Goal: Information Seeking & Learning: Learn about a topic

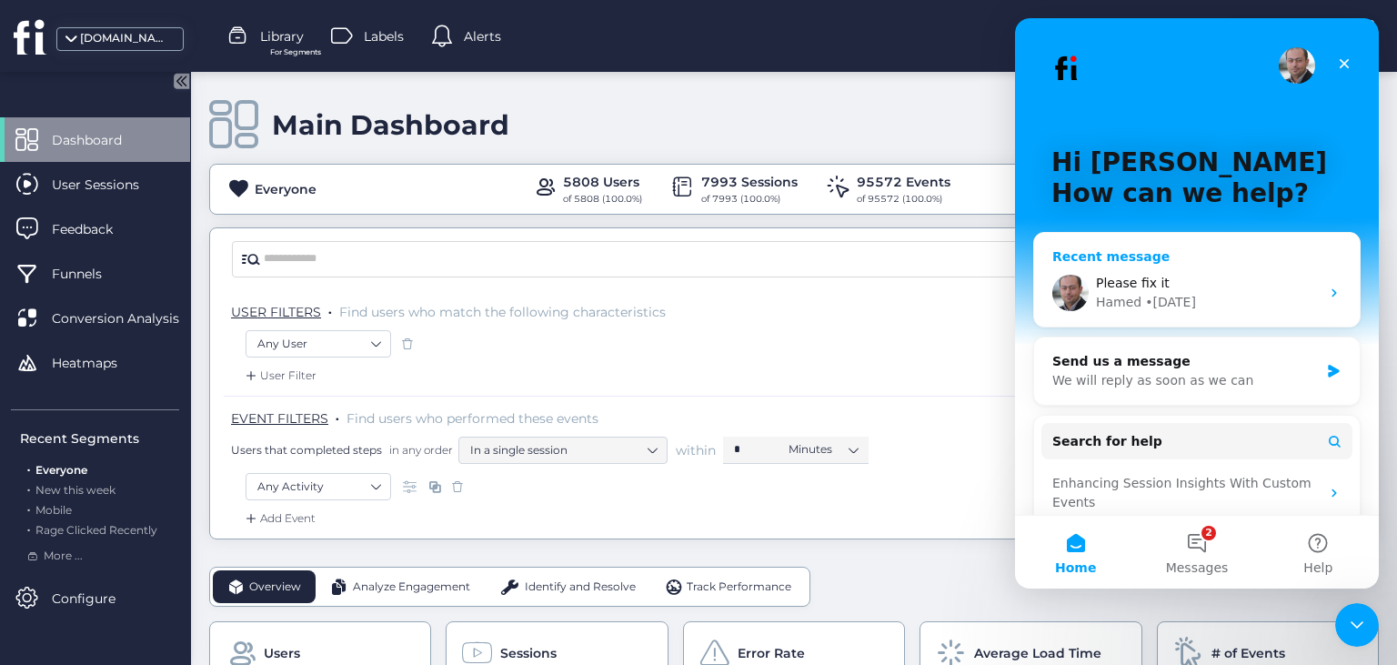
click at [1319, 296] on div "Please fix it Hamed • [DATE]" at bounding box center [1197, 292] width 326 height 67
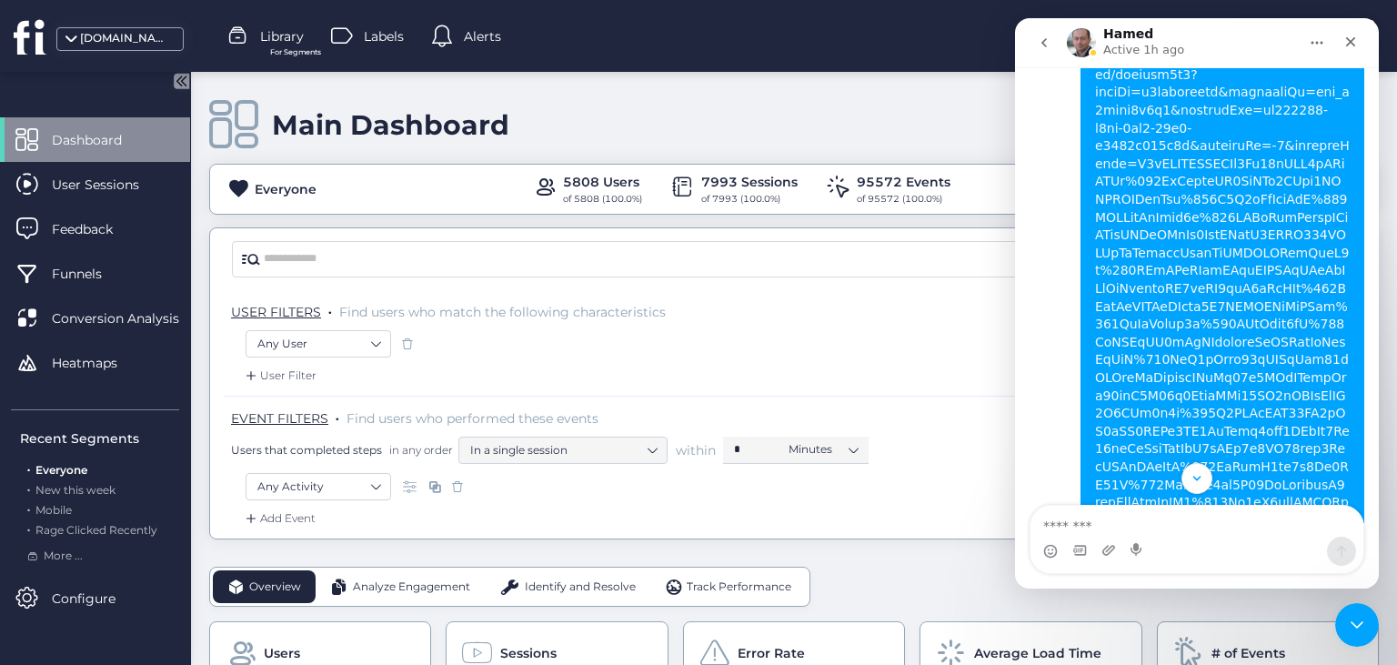
scroll to position [1099, 0]
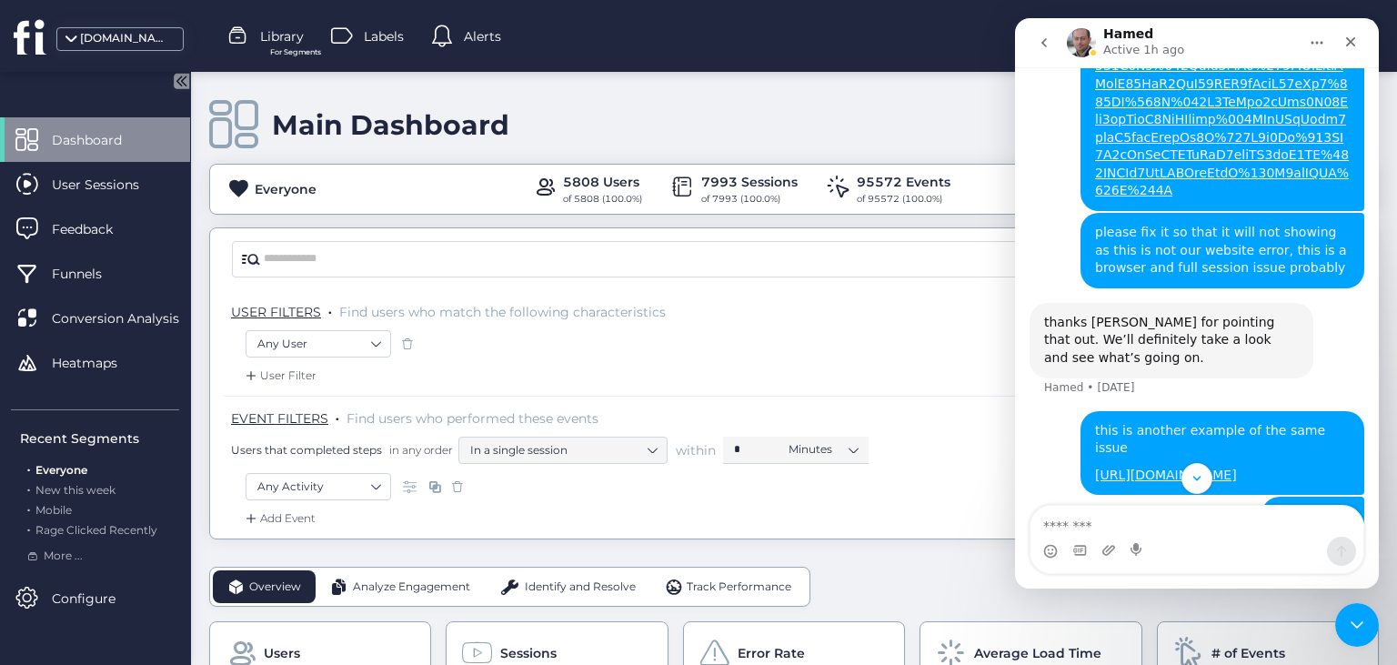
click at [1162, 517] on textarea "Message…" at bounding box center [1196, 521] width 333 height 31
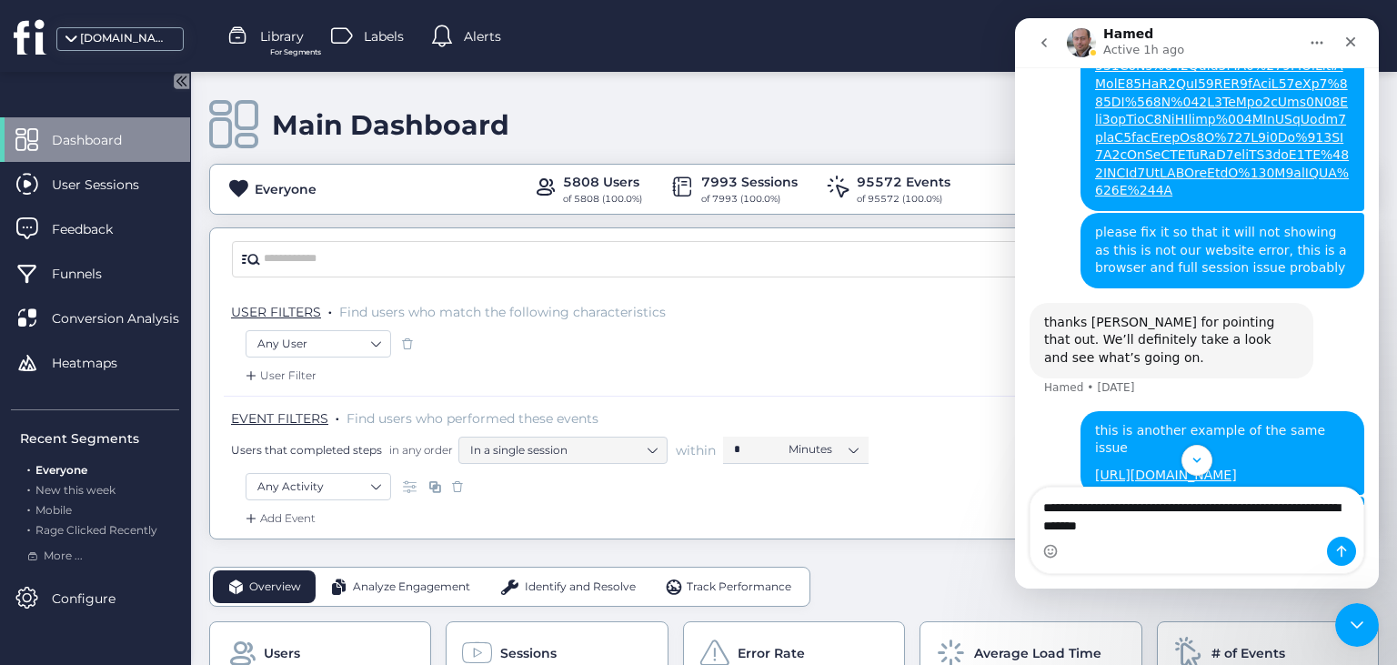
type textarea "**********"
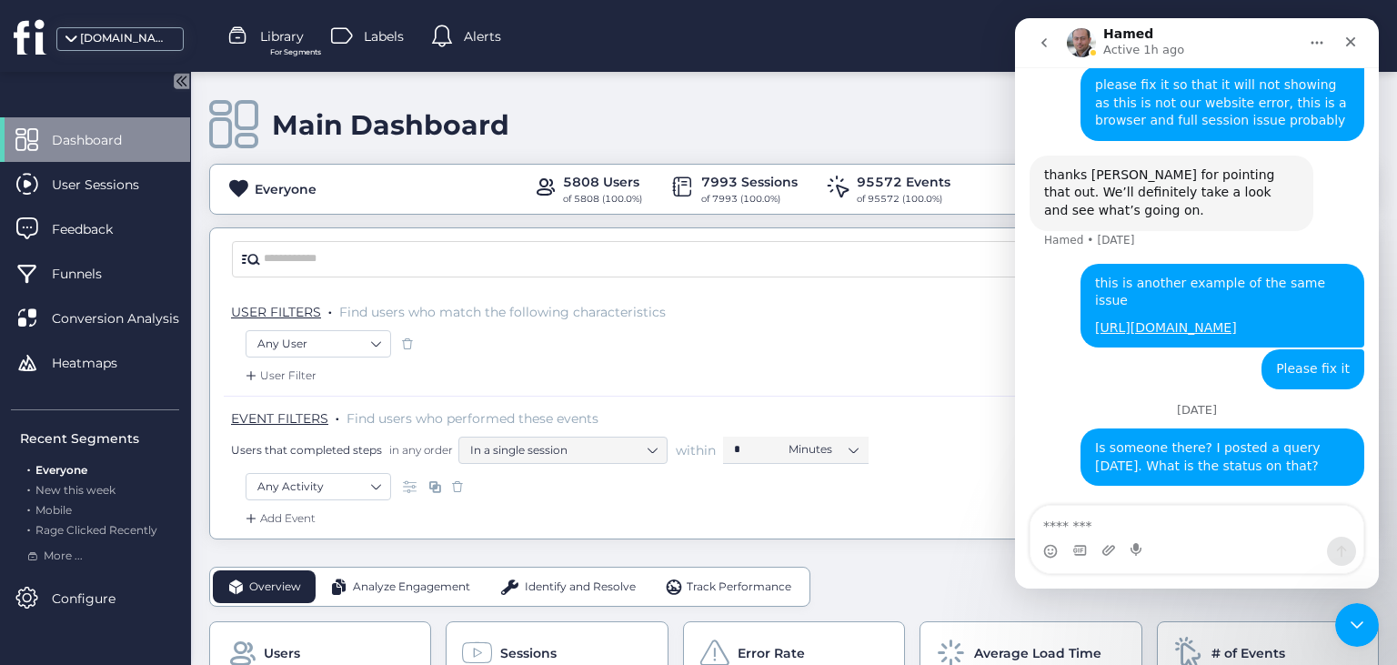
scroll to position [1572, 0]
click at [1359, 42] on div "Close" at bounding box center [1350, 41] width 33 height 33
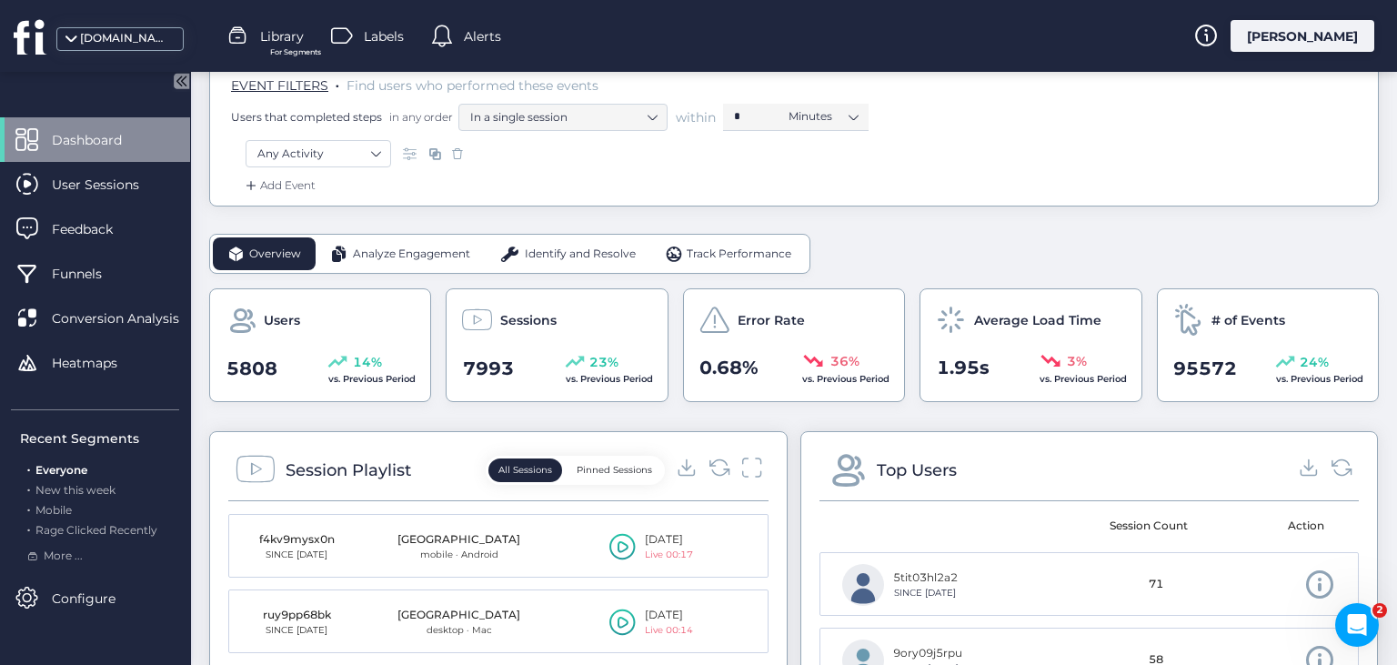
scroll to position [350, 0]
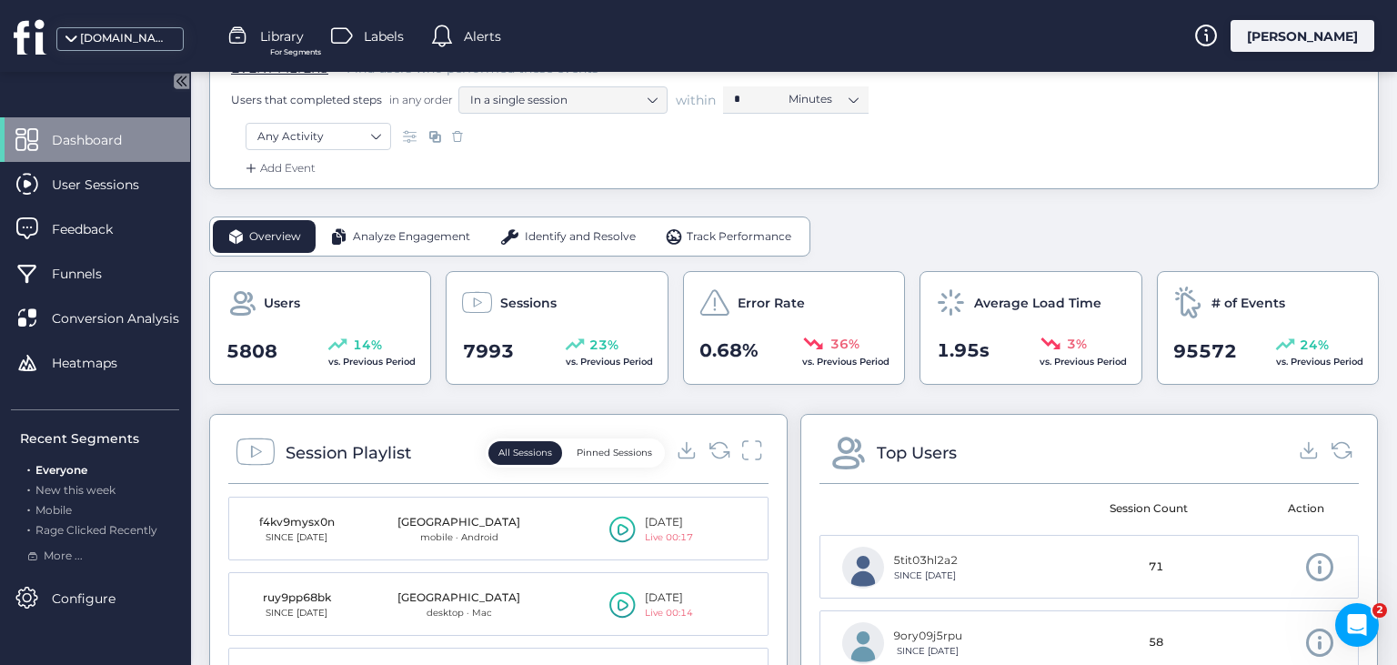
click at [606, 230] on span "Identify and Resolve" at bounding box center [580, 236] width 111 height 17
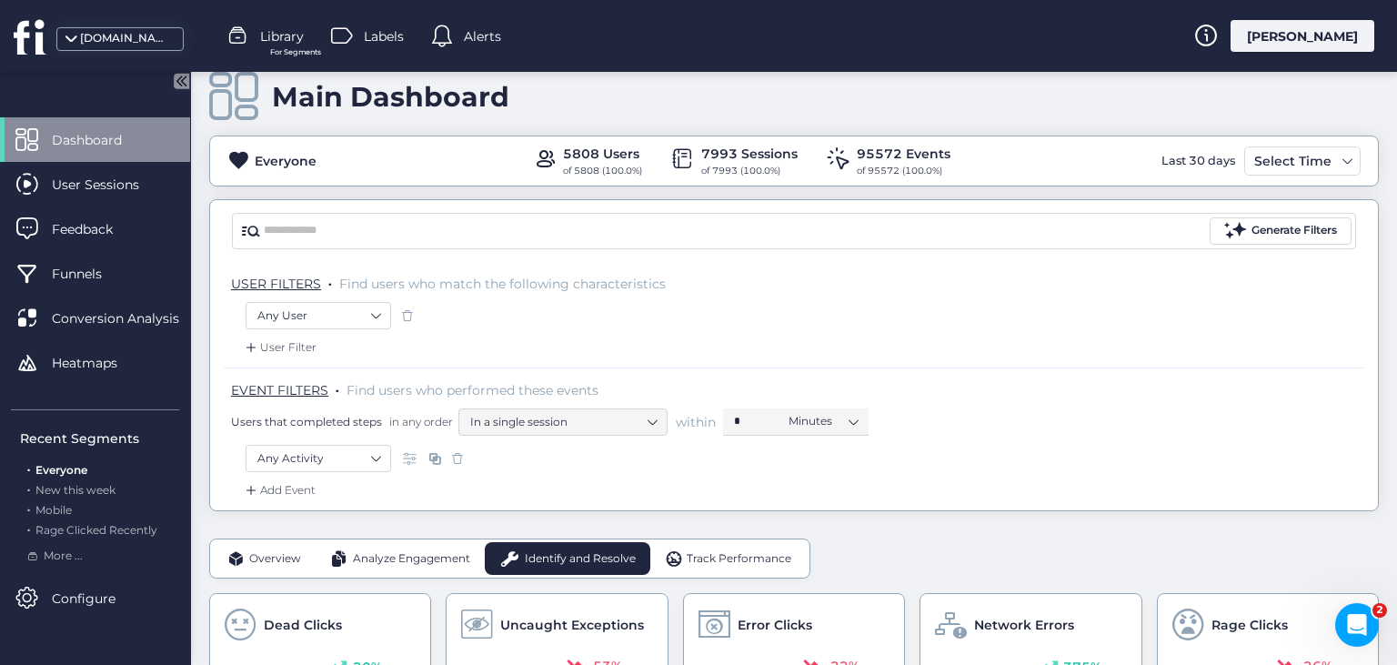
scroll to position [5, 0]
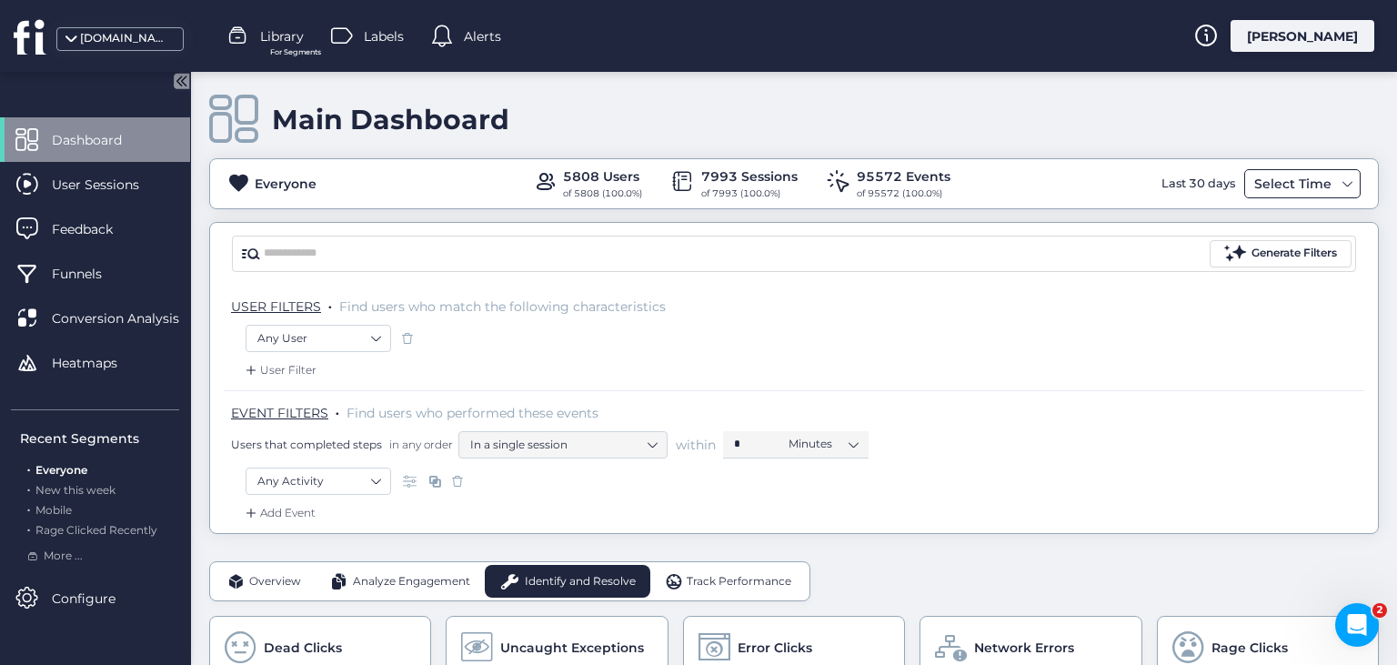
click at [1347, 185] on span at bounding box center [1347, 183] width 15 height 15
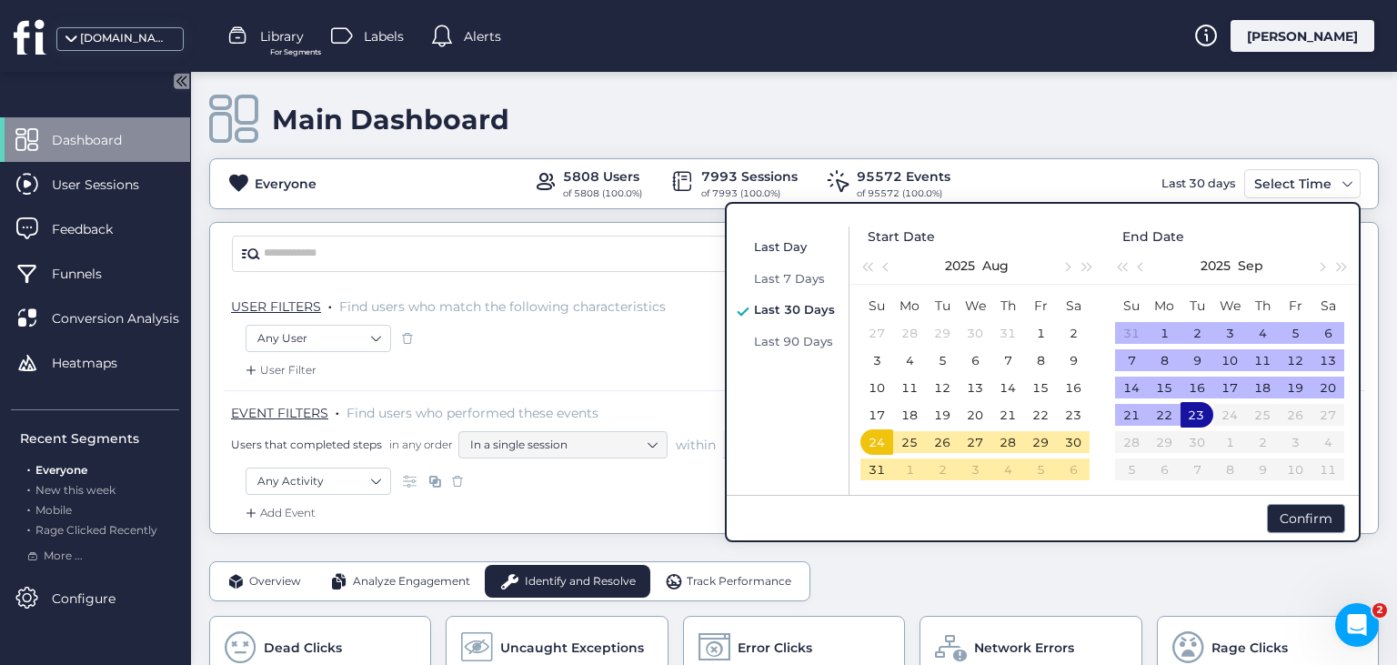
click at [789, 251] on span "Last Day" at bounding box center [780, 246] width 53 height 15
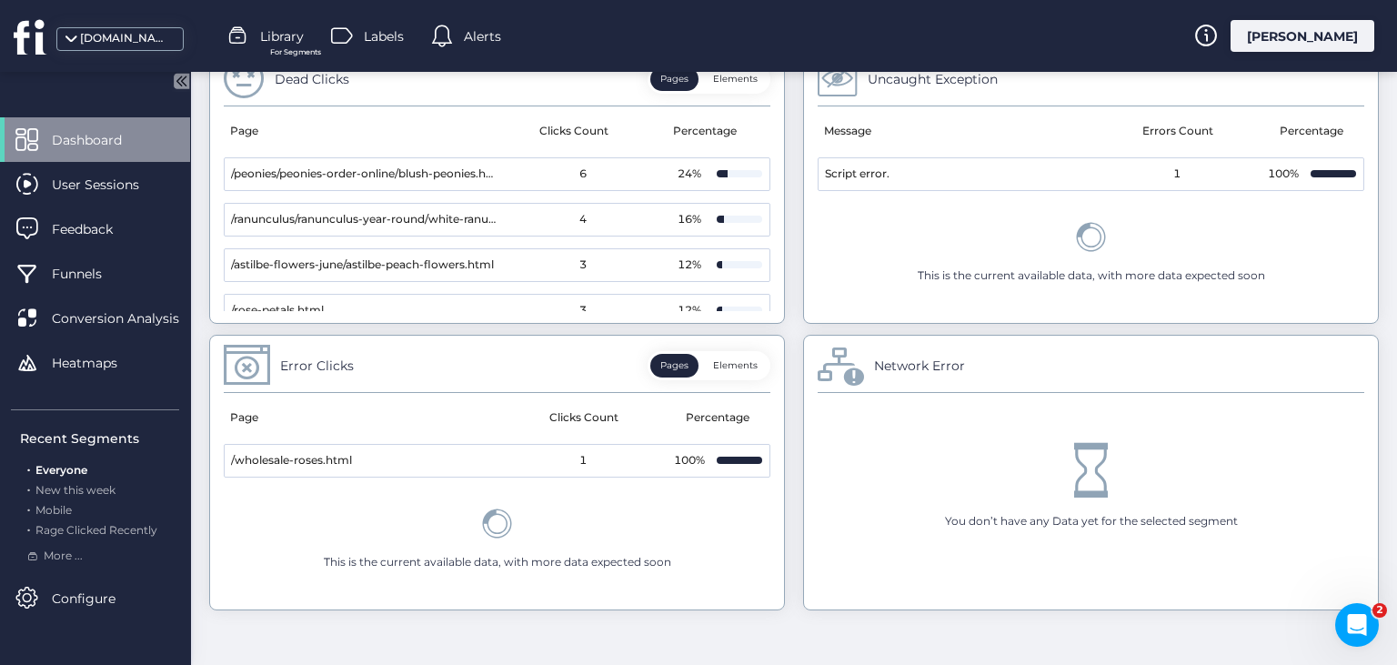
scroll to position [1122, 0]
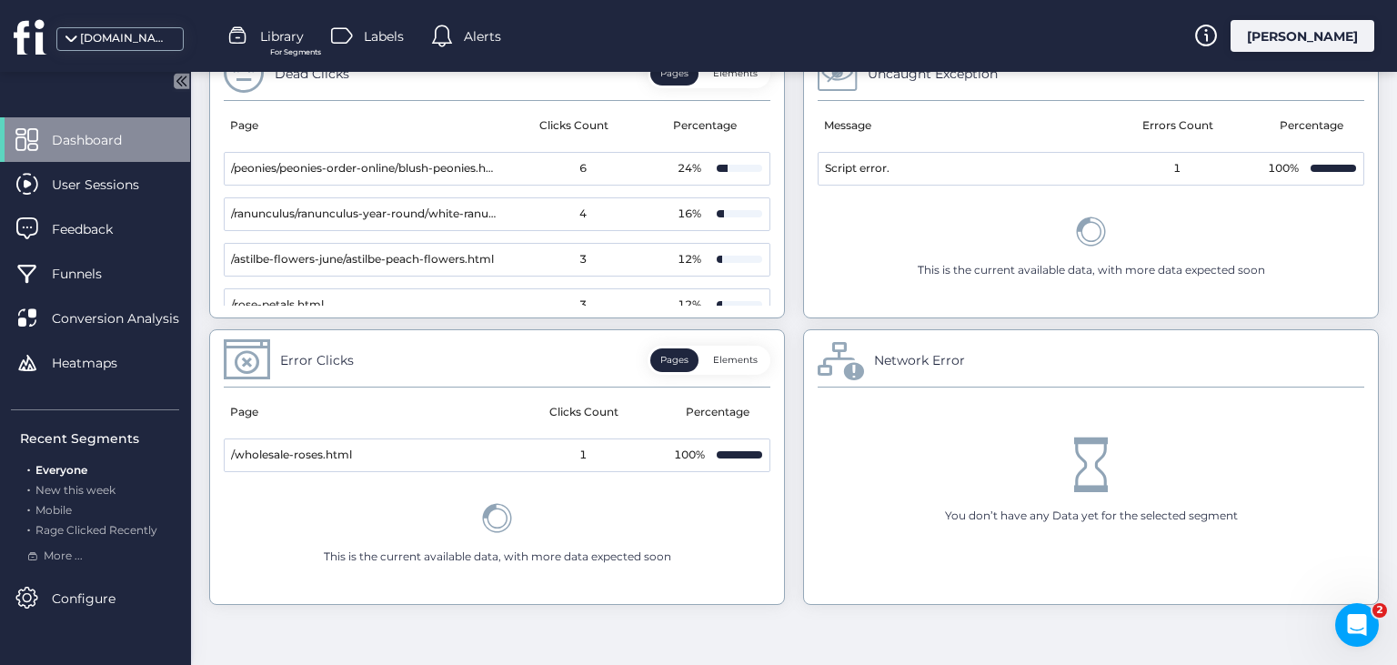
click at [753, 356] on button "Elements" at bounding box center [735, 360] width 65 height 24
click at [681, 364] on button "Pages" at bounding box center [674, 360] width 48 height 24
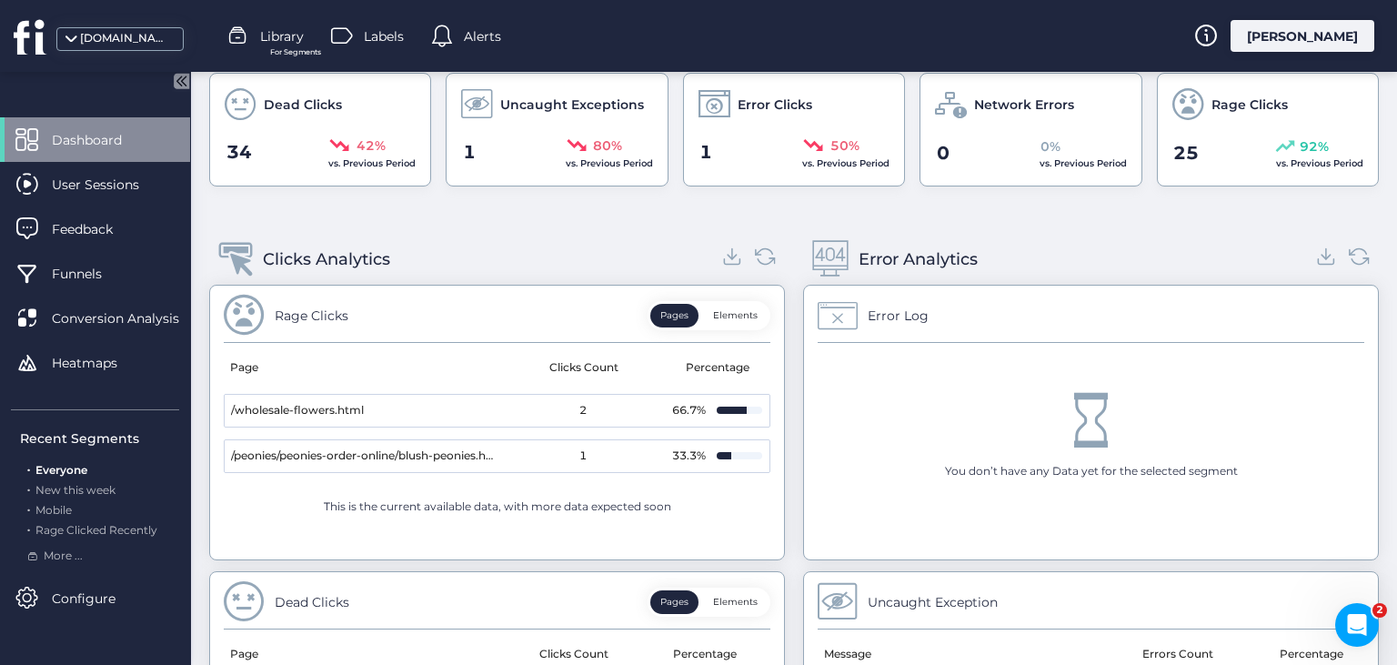
scroll to position [587, 0]
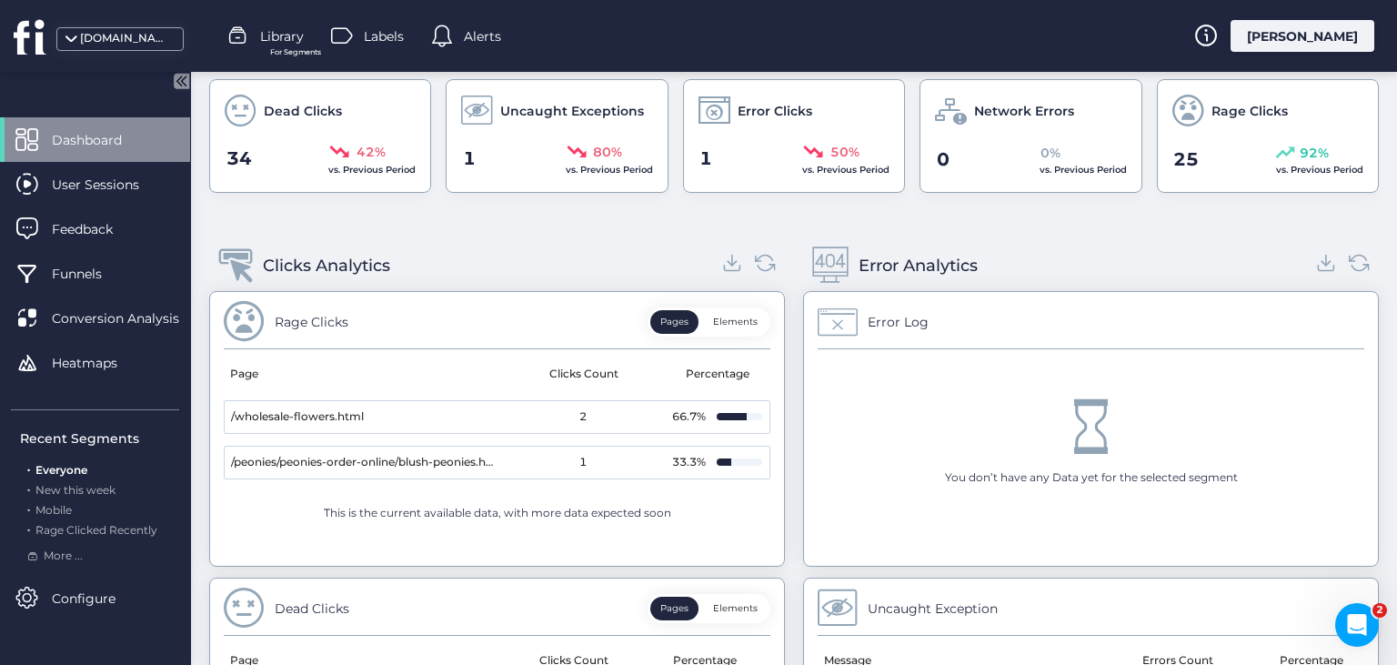
click at [737, 319] on button "Elements" at bounding box center [735, 322] width 65 height 24
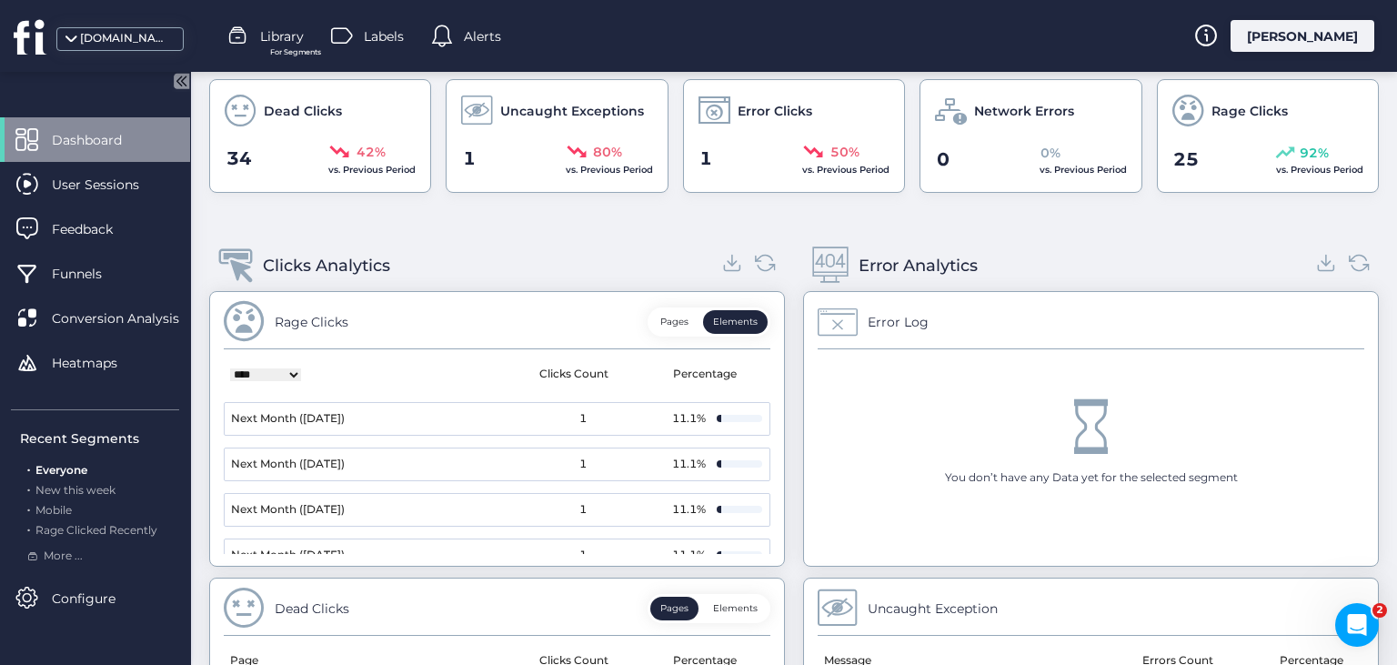
scroll to position [0, 0]
click at [230, 368] on select "**********" at bounding box center [265, 374] width 71 height 13
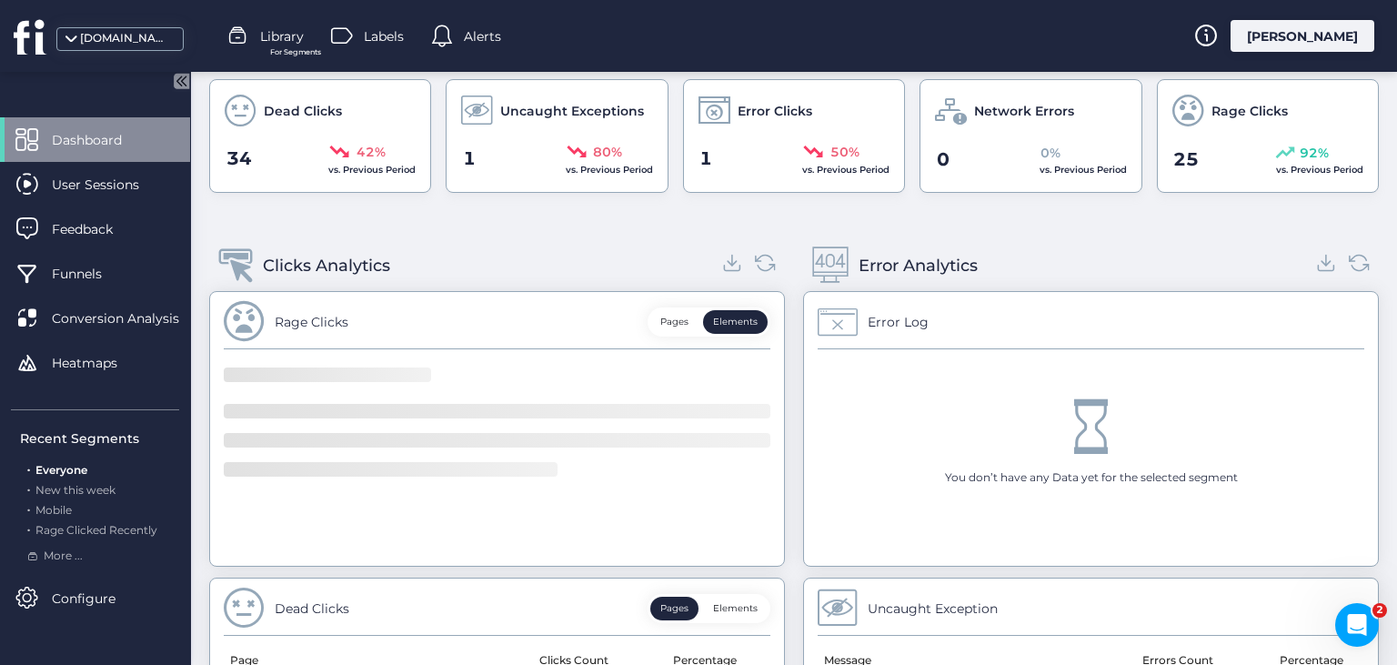
select select "*"
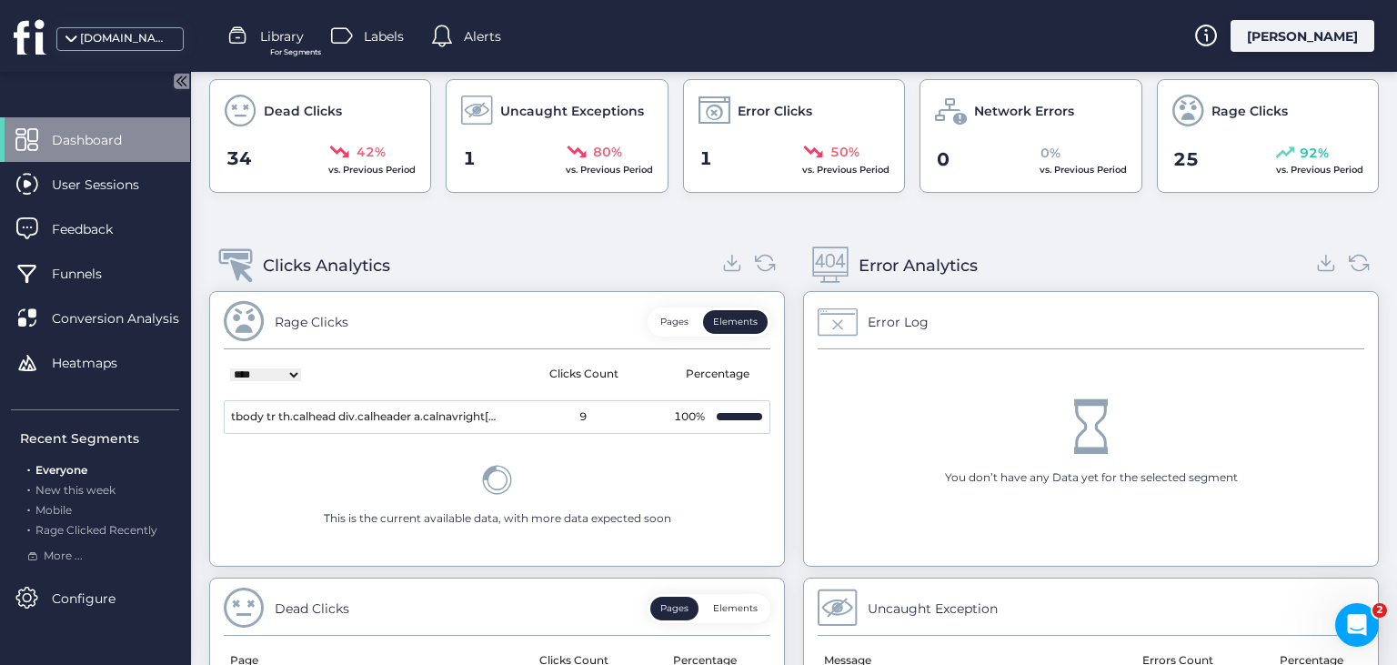
click at [230, 368] on select "**********" at bounding box center [265, 374] width 71 height 13
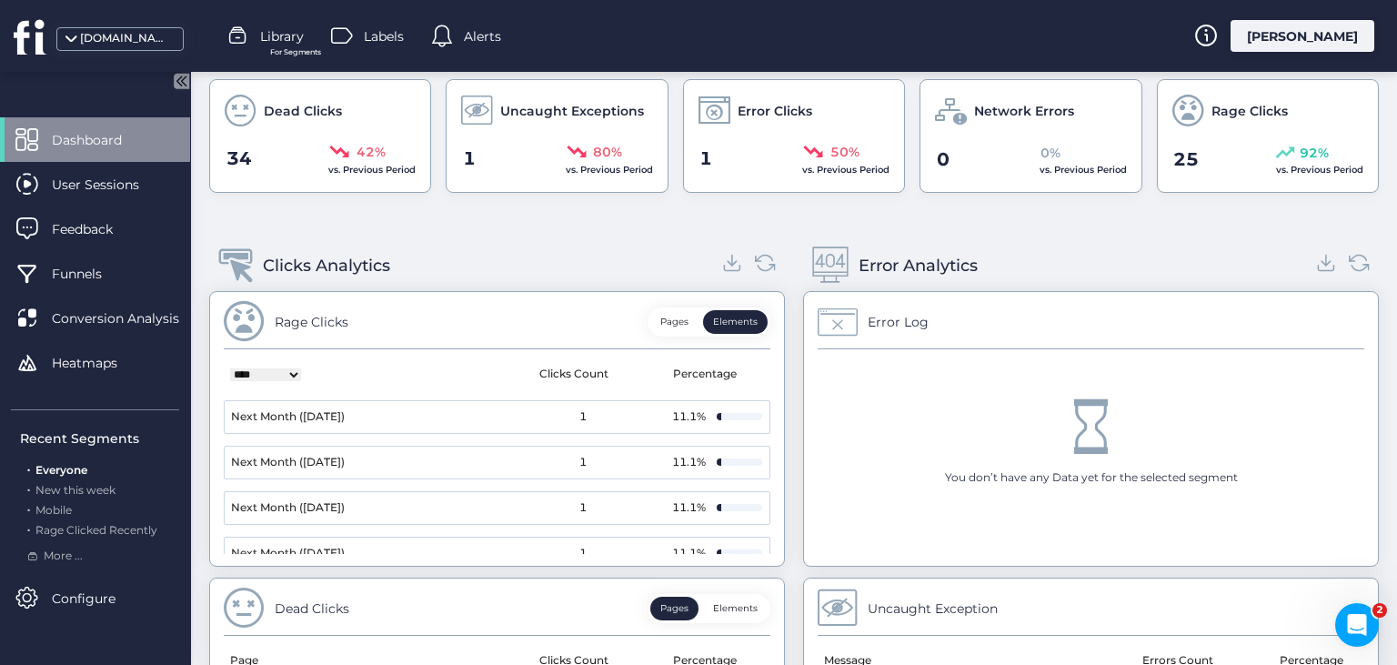
click at [678, 324] on button "Pages" at bounding box center [674, 322] width 48 height 24
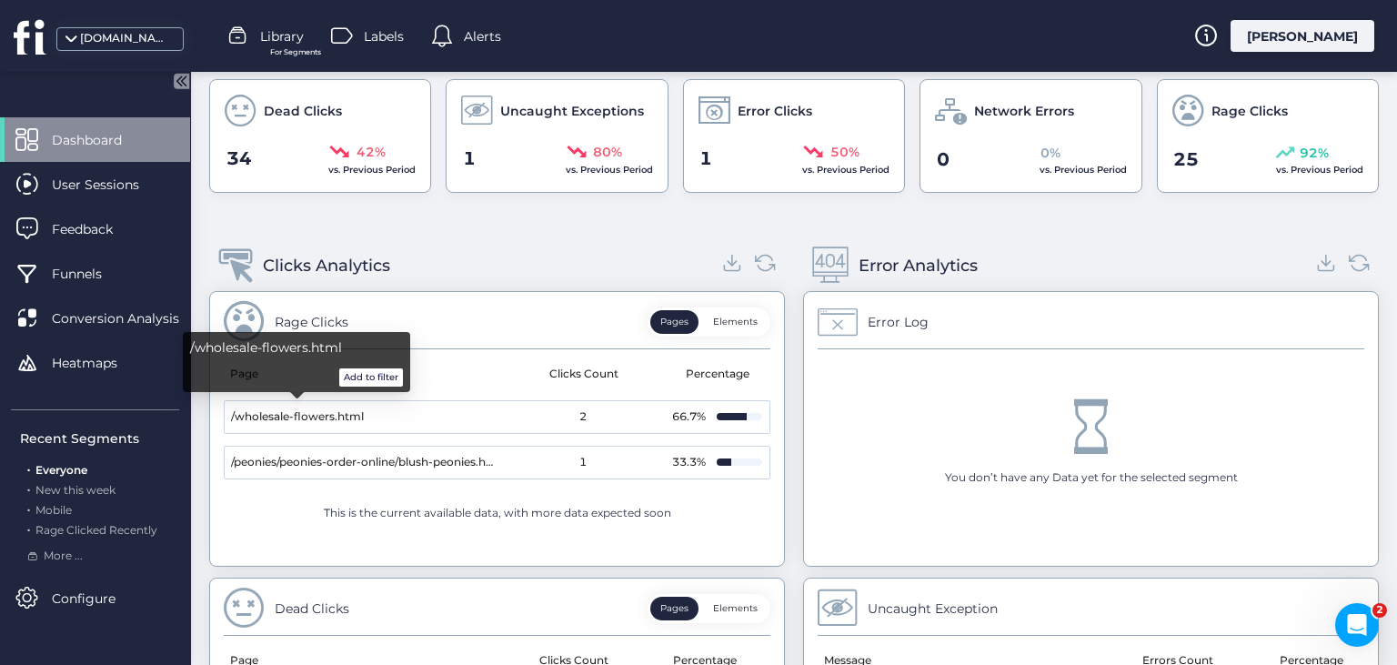
click at [363, 375] on button "Add to filter" at bounding box center [371, 377] width 64 height 18
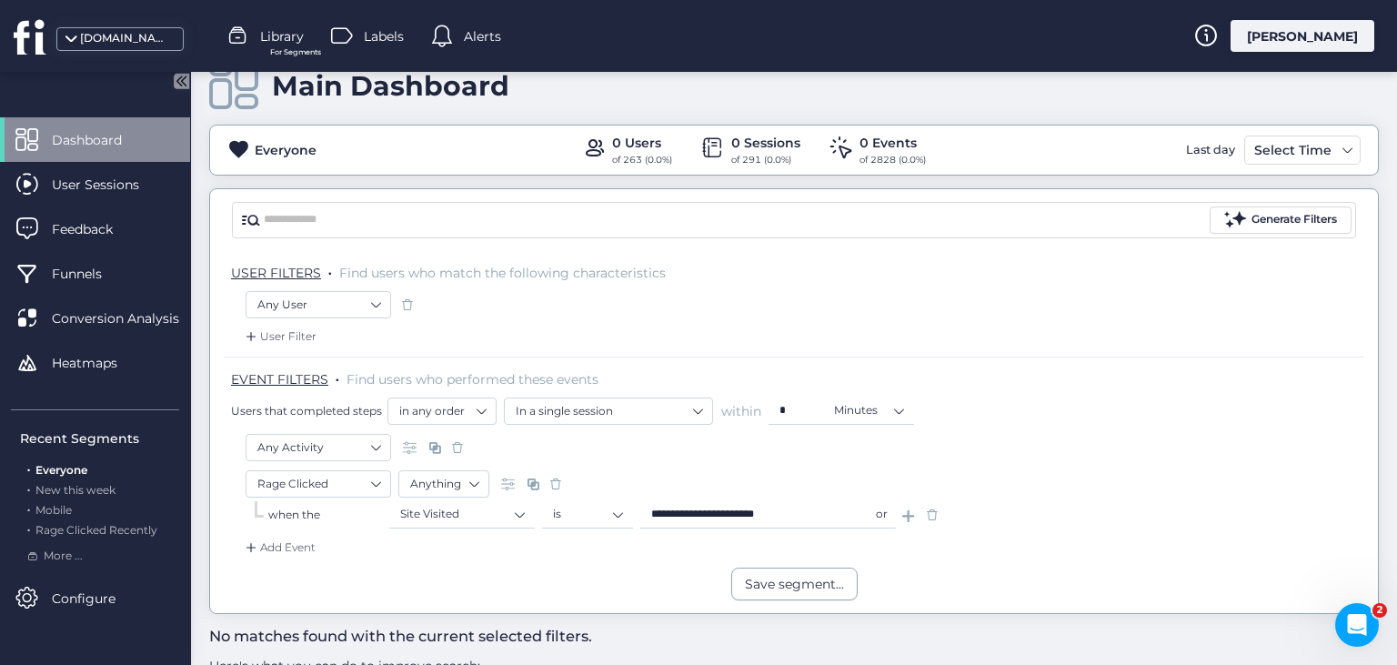
scroll to position [32, 0]
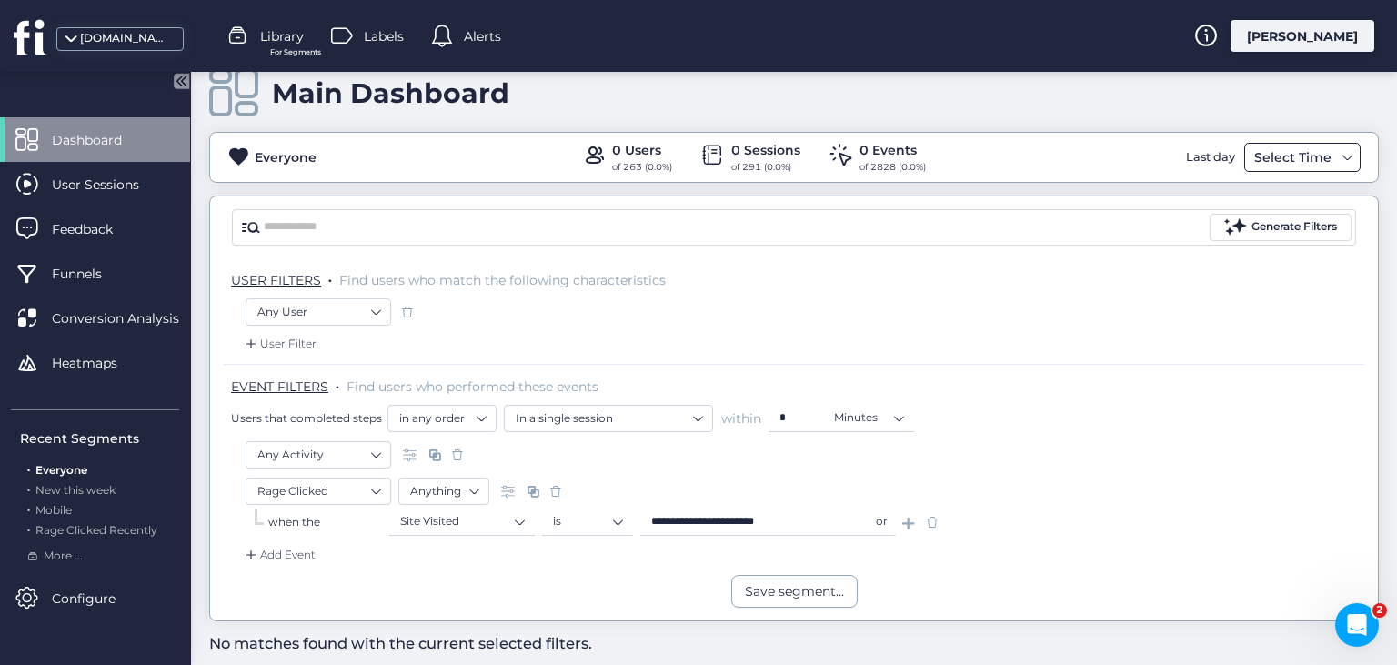
click at [1348, 159] on span at bounding box center [1347, 157] width 15 height 15
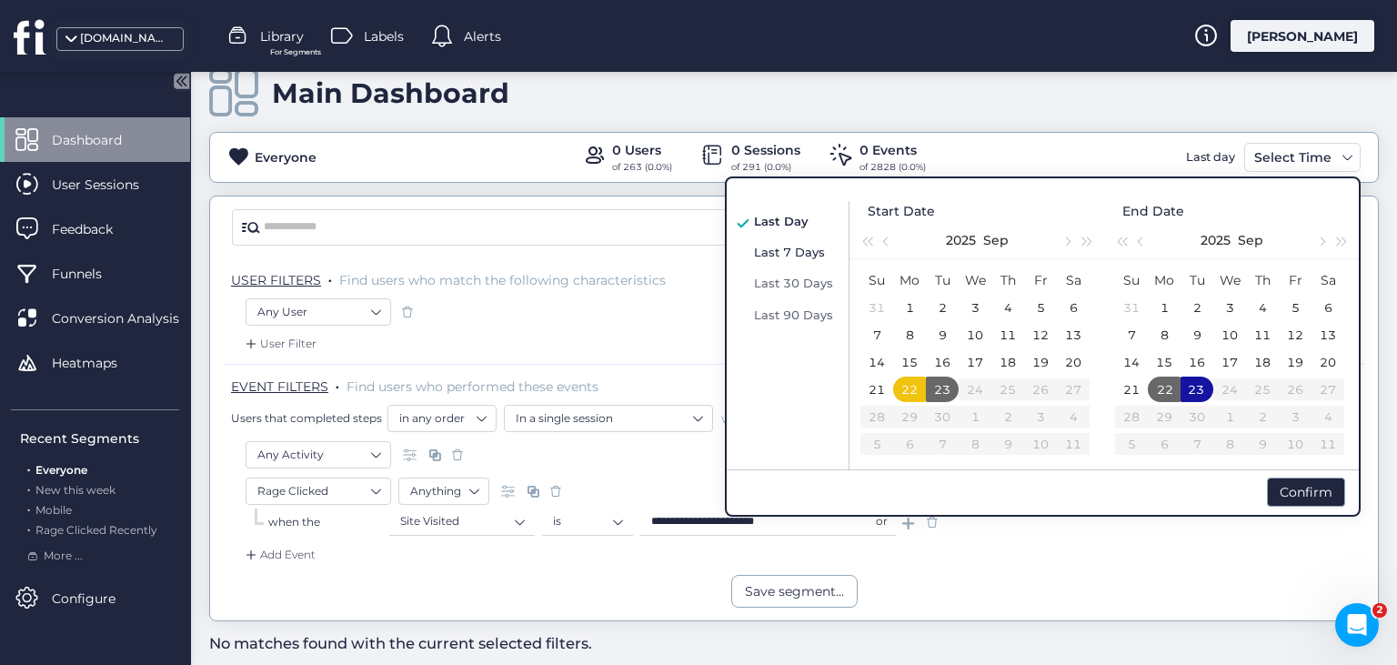
click at [773, 253] on span "Last 7 Days" at bounding box center [789, 252] width 71 height 15
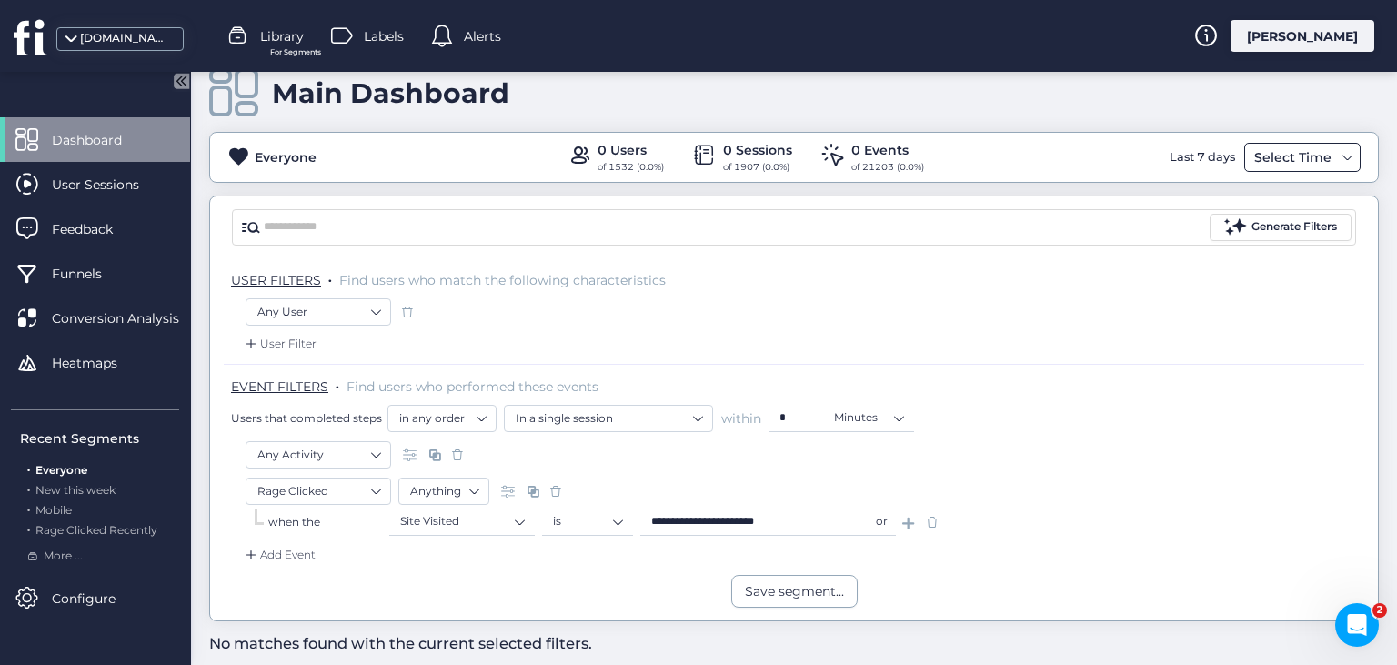
click at [1284, 160] on div "Select Time" at bounding box center [1292, 157] width 86 height 22
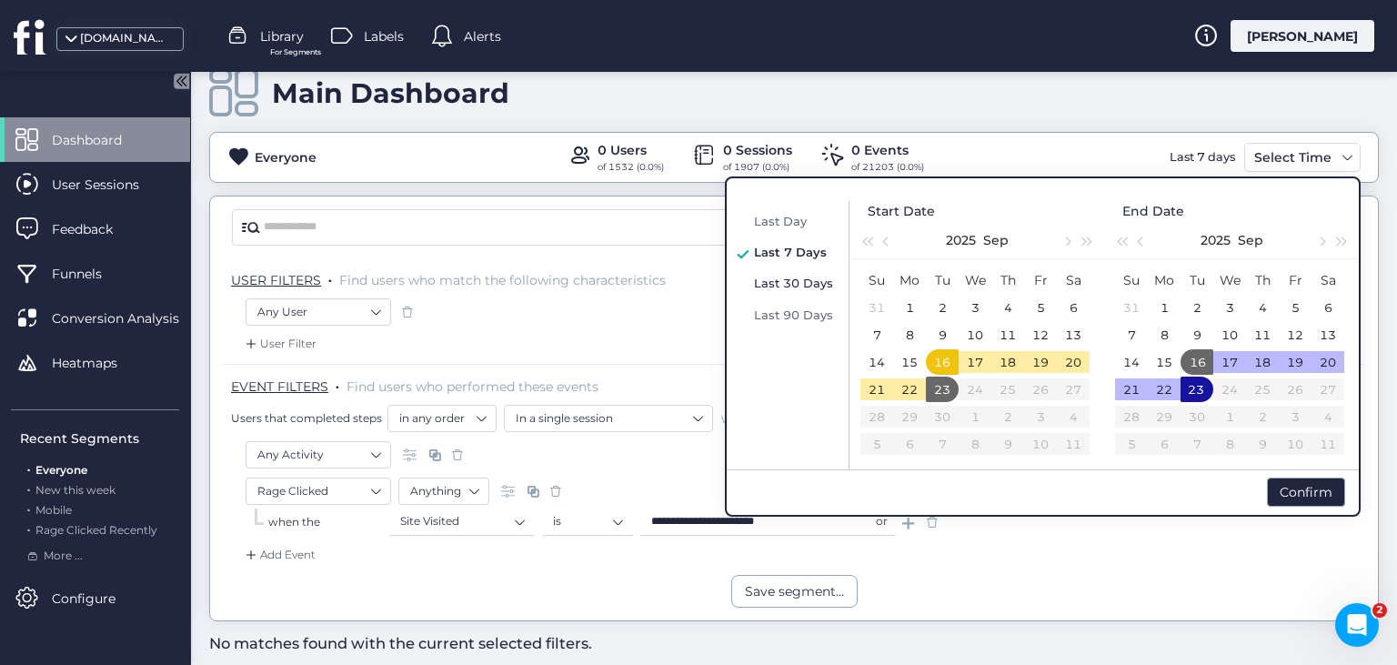
click at [806, 289] on span "Last 30 Days" at bounding box center [793, 283] width 79 height 15
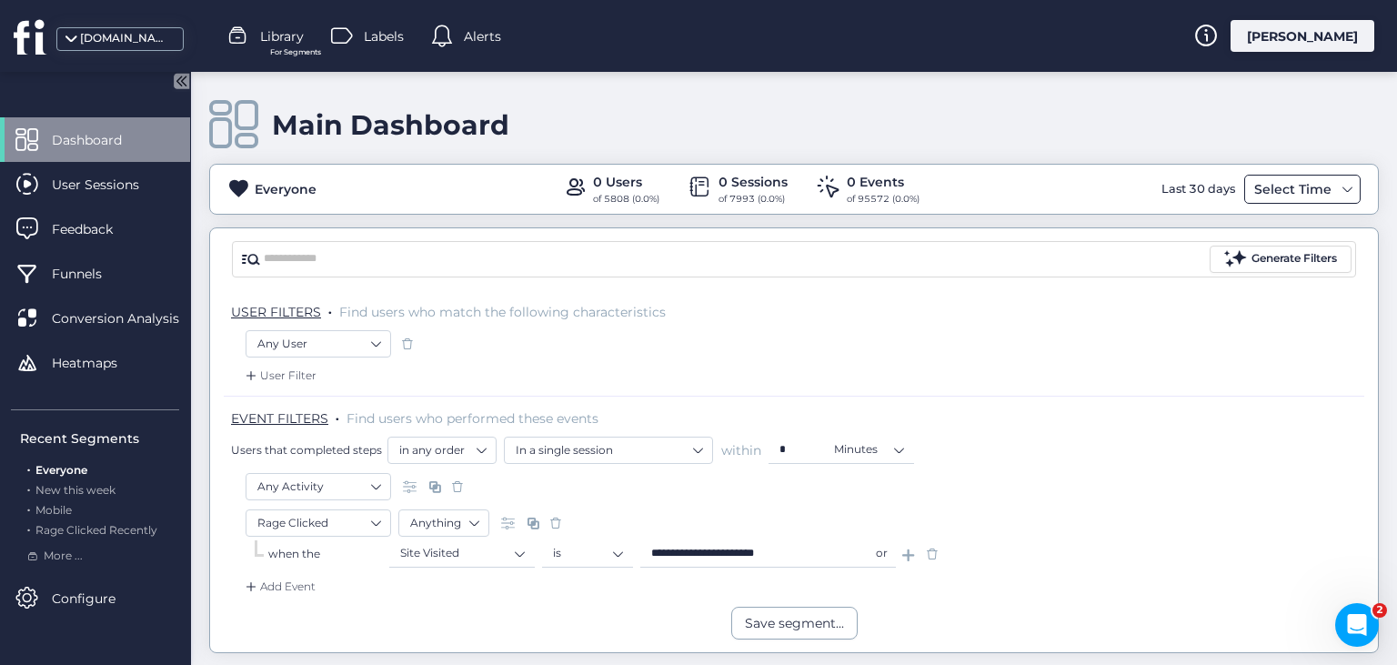
click at [1296, 195] on div "Select Time" at bounding box center [1292, 189] width 86 height 22
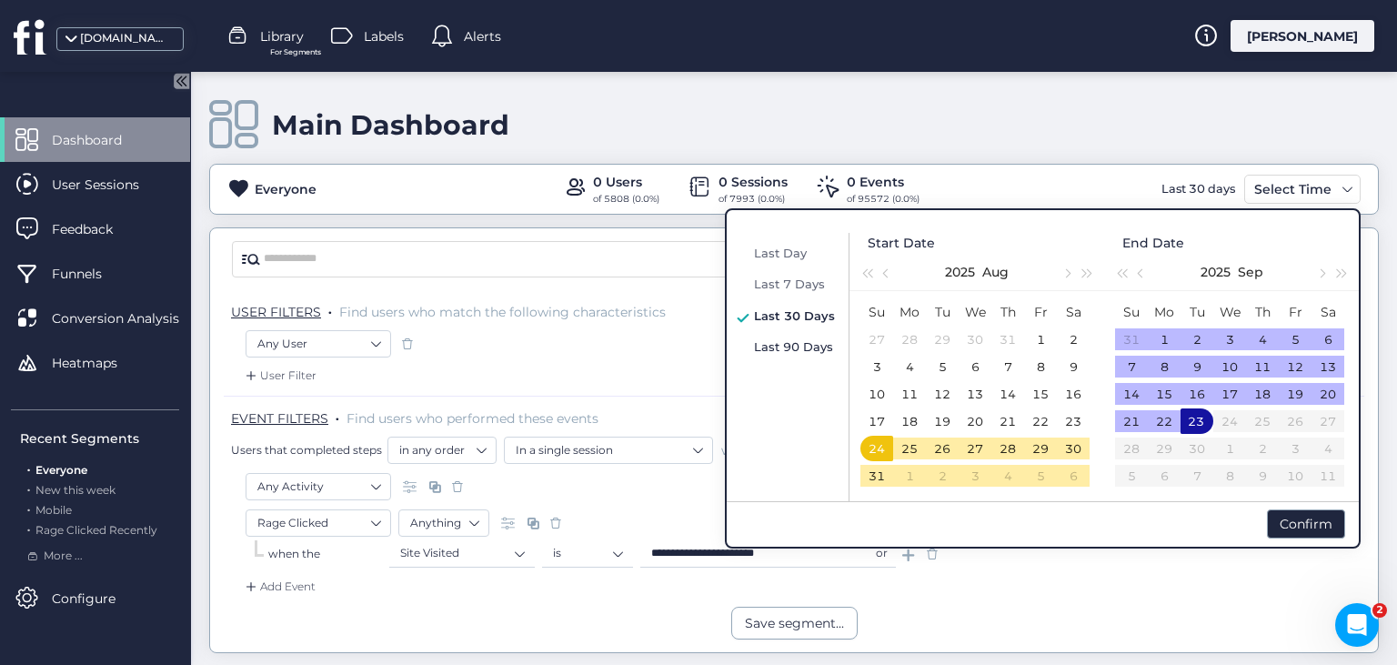
click at [806, 344] on span "Last 90 Days" at bounding box center [793, 346] width 79 height 15
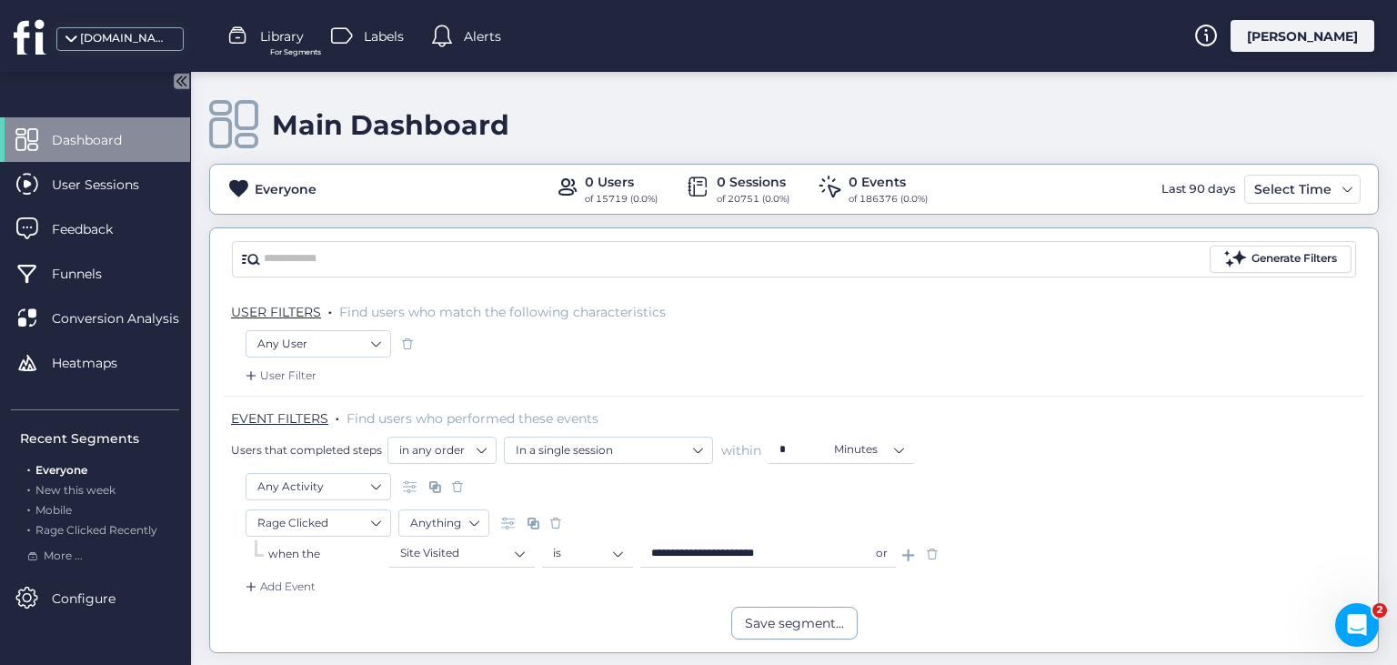
scroll to position [138, 0]
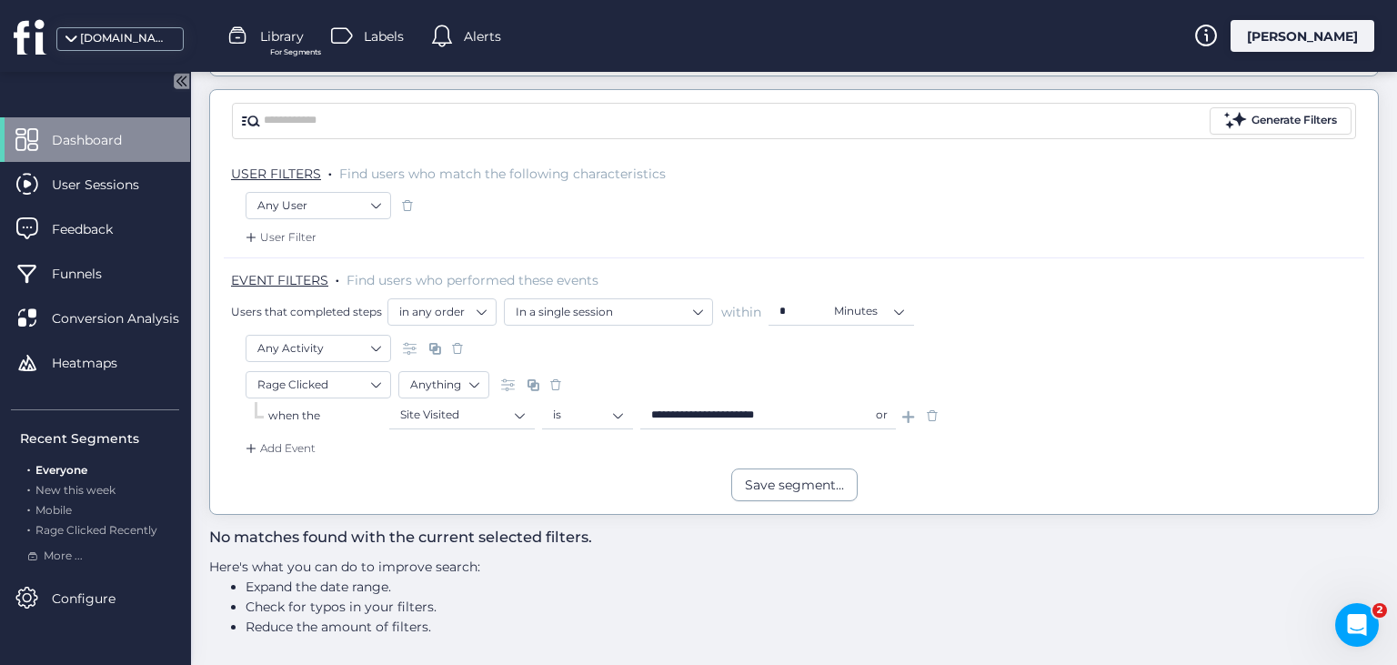
click at [929, 416] on span at bounding box center [932, 415] width 18 height 18
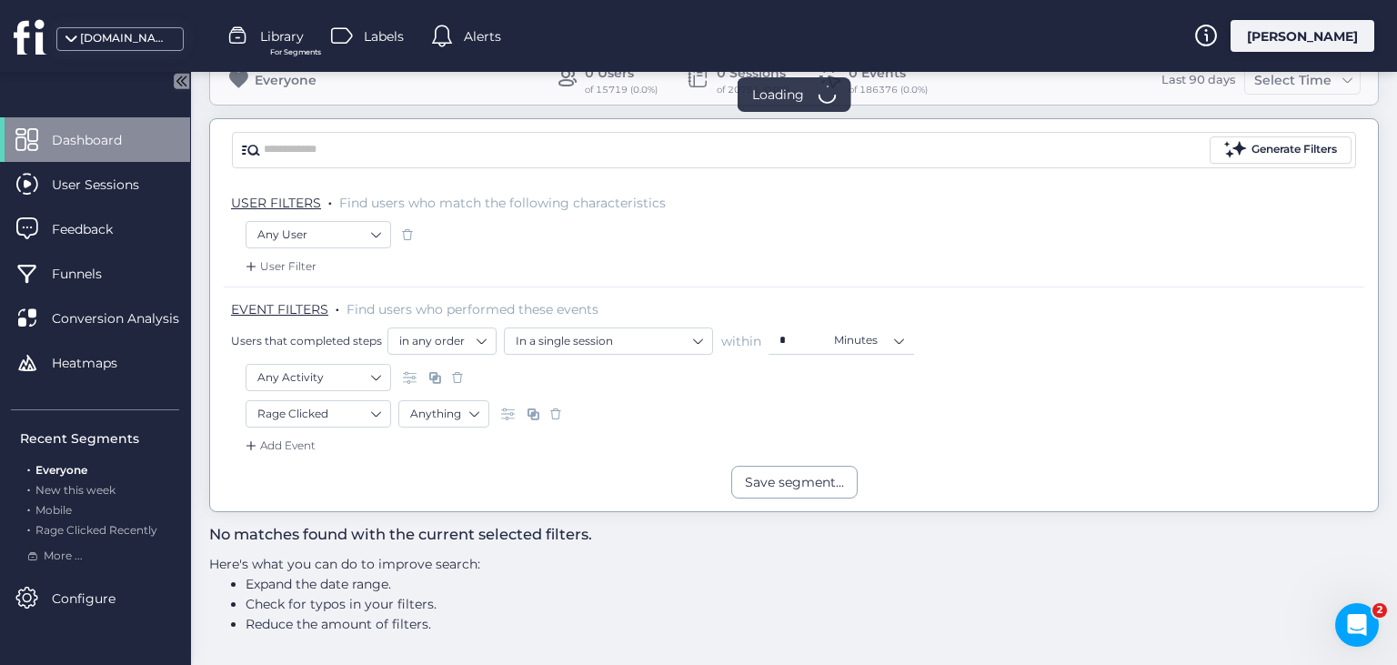
scroll to position [106, 0]
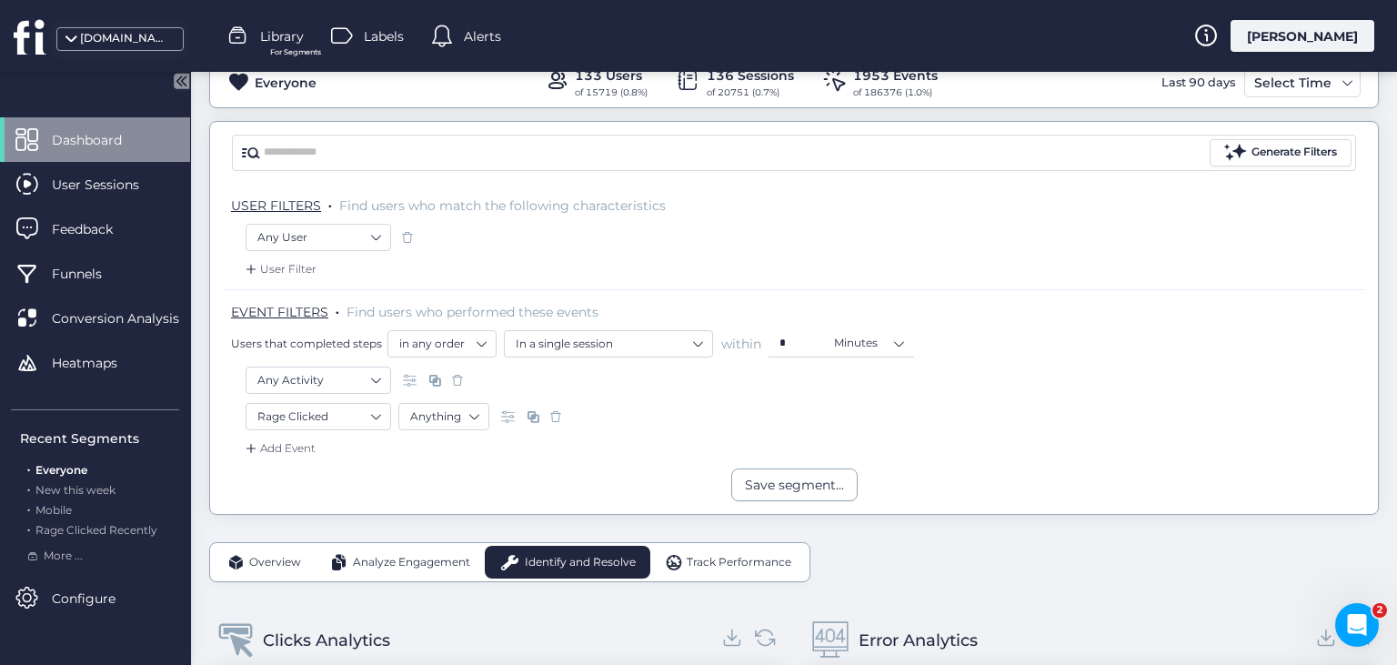
click at [553, 416] on span at bounding box center [556, 416] width 18 height 18
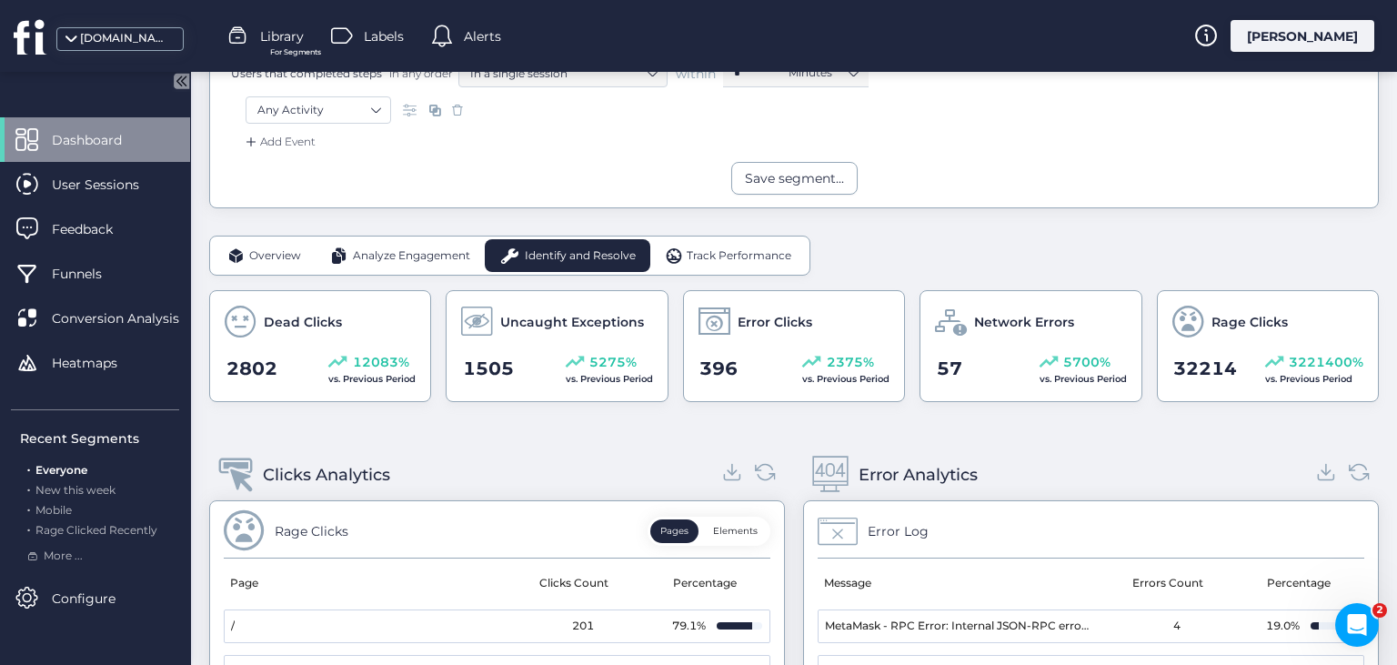
scroll to position [380, 0]
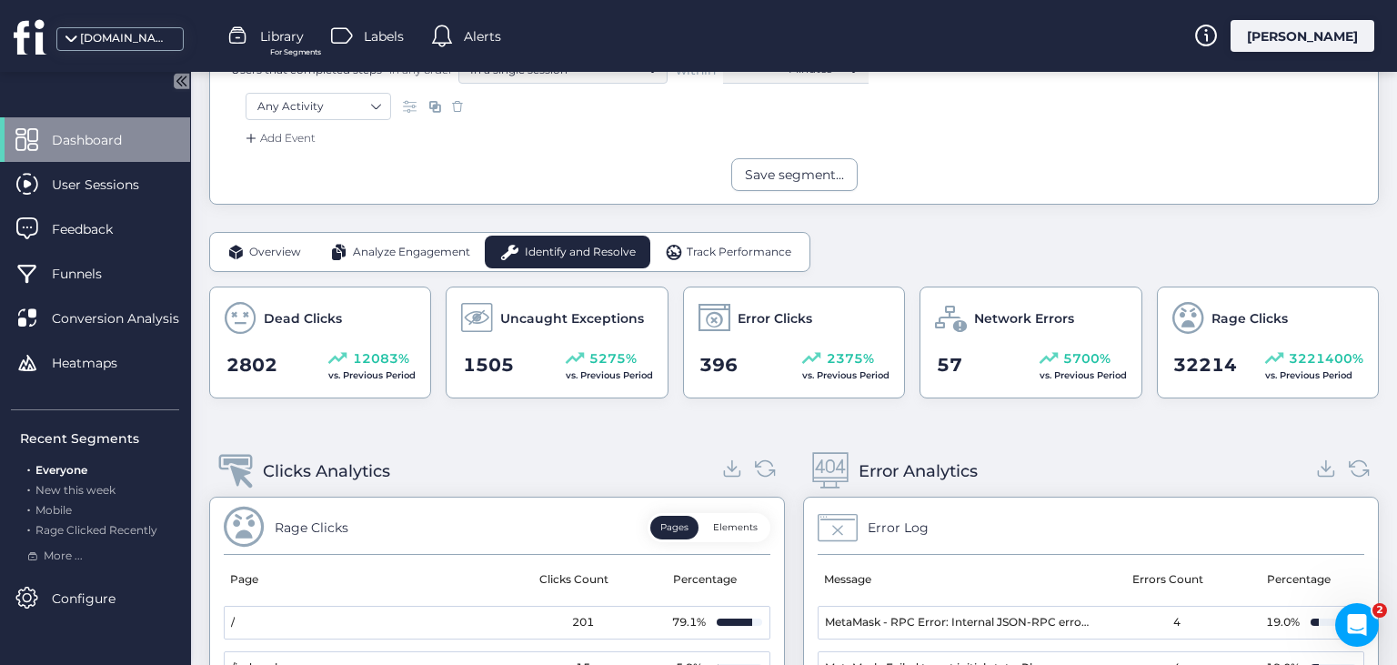
click at [738, 257] on span "Track Performance" at bounding box center [739, 252] width 105 height 17
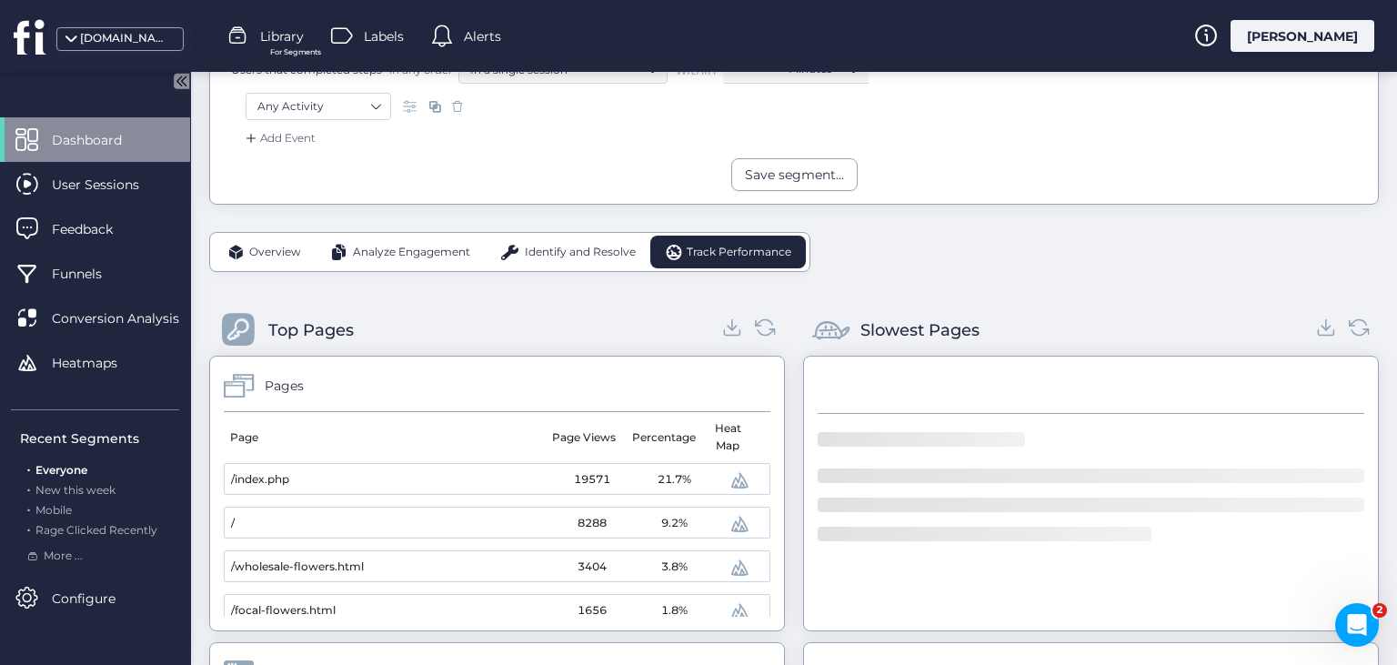
click at [580, 251] on span "Identify and Resolve" at bounding box center [580, 252] width 111 height 17
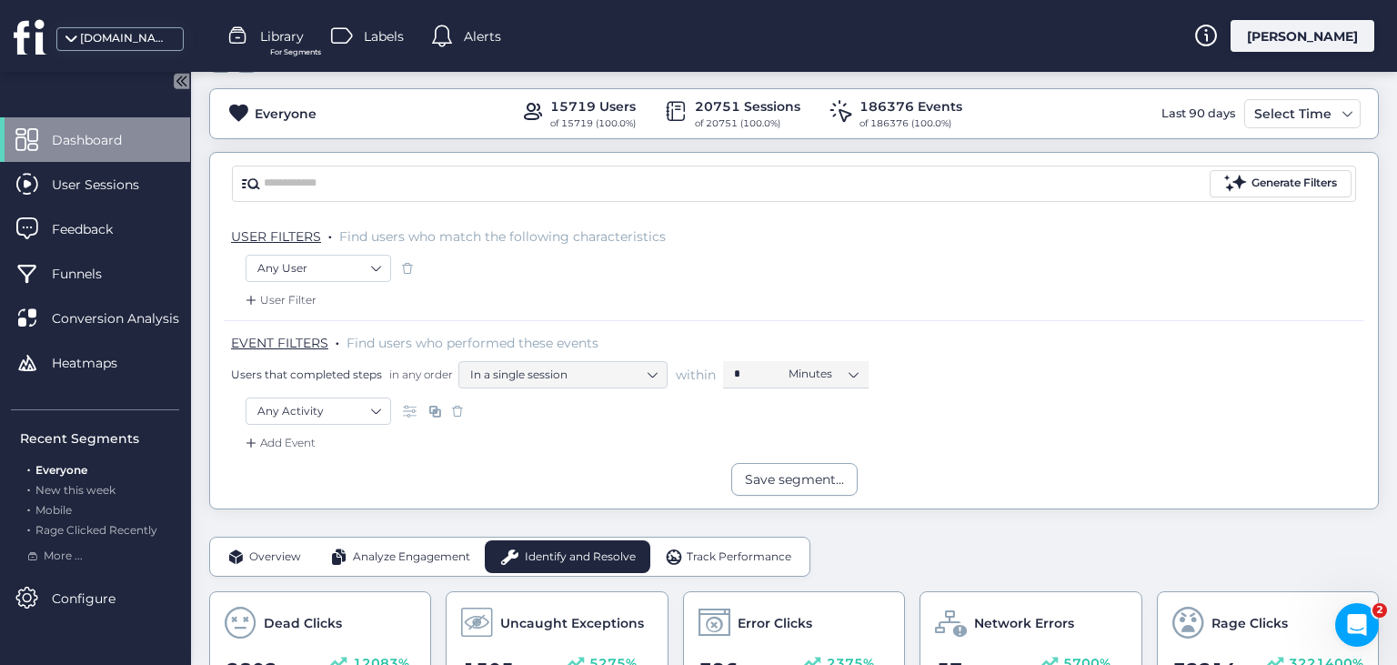
scroll to position [69, 0]
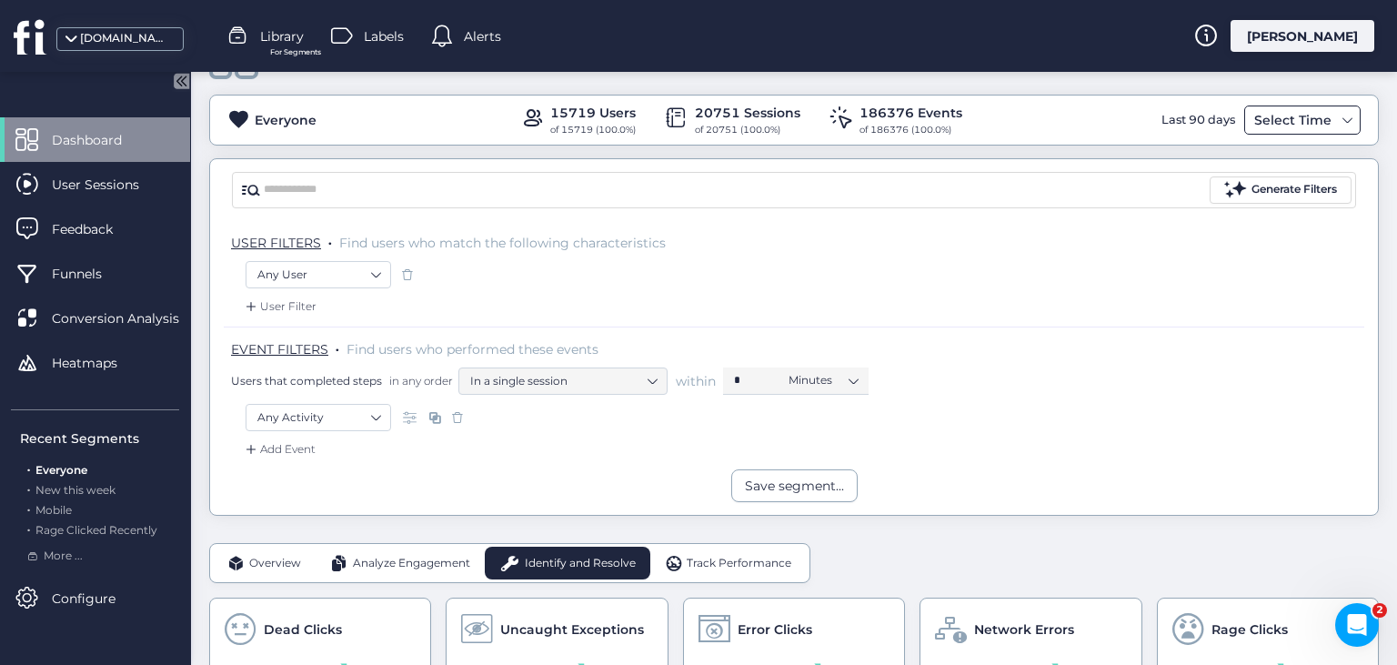
click at [1293, 120] on div "Select Time" at bounding box center [1292, 120] width 86 height 22
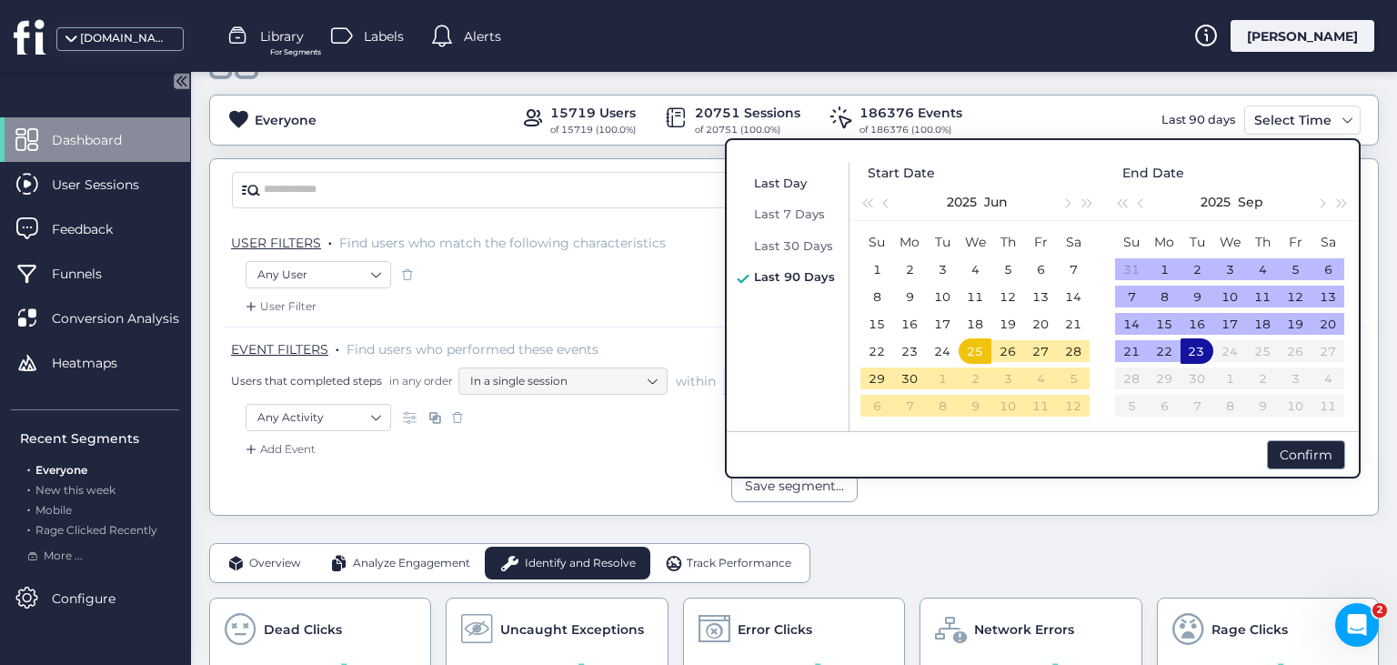
click at [774, 188] on span "Last Day" at bounding box center [780, 183] width 53 height 15
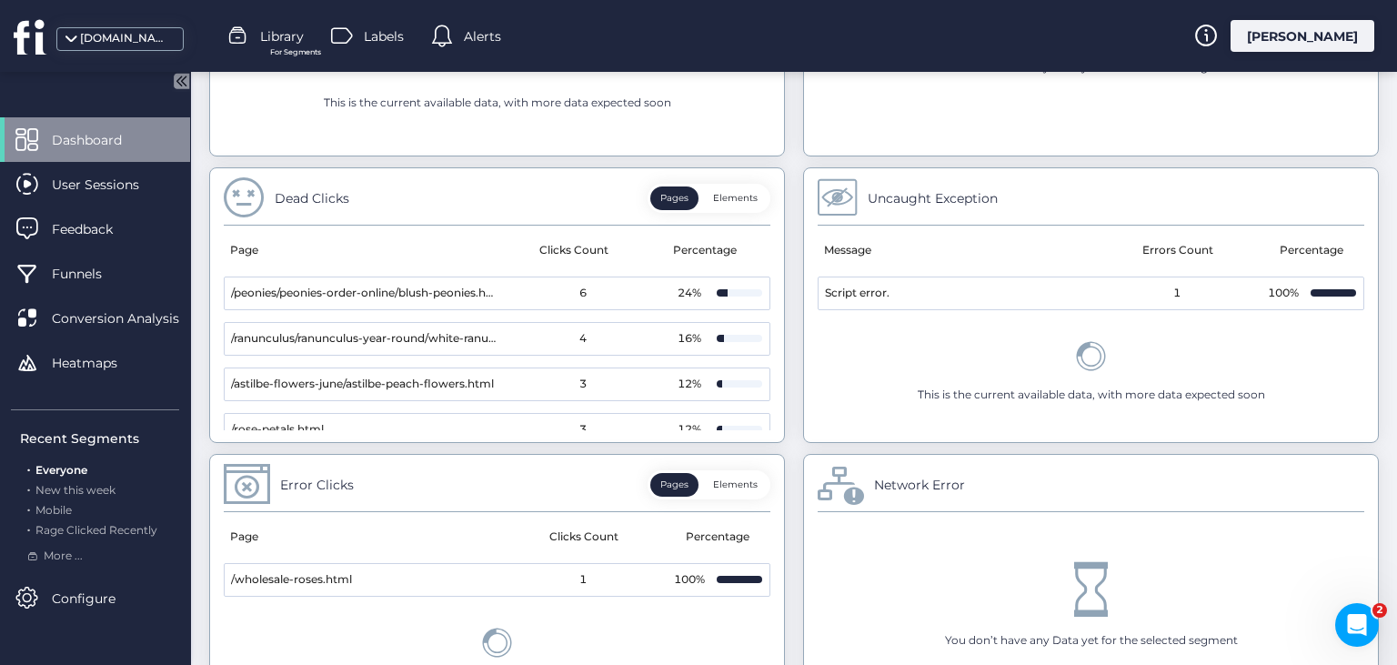
scroll to position [1002, 0]
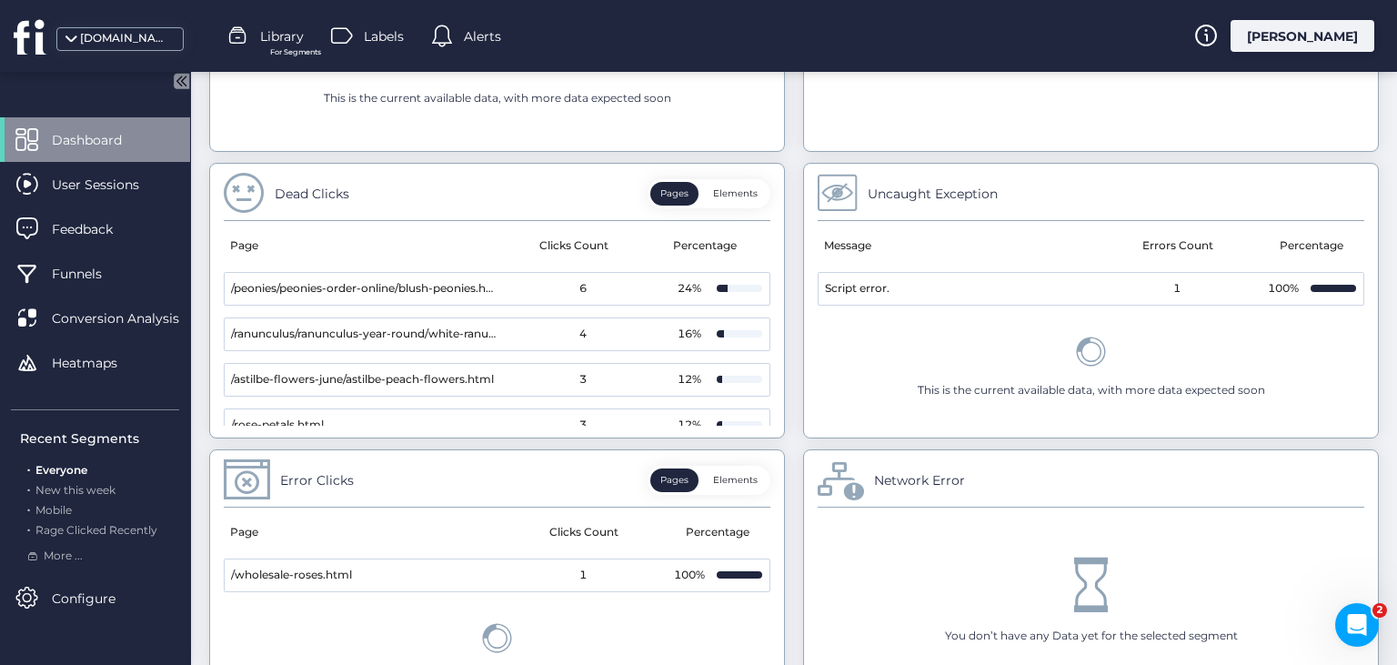
click at [730, 191] on button "Elements" at bounding box center [735, 194] width 65 height 24
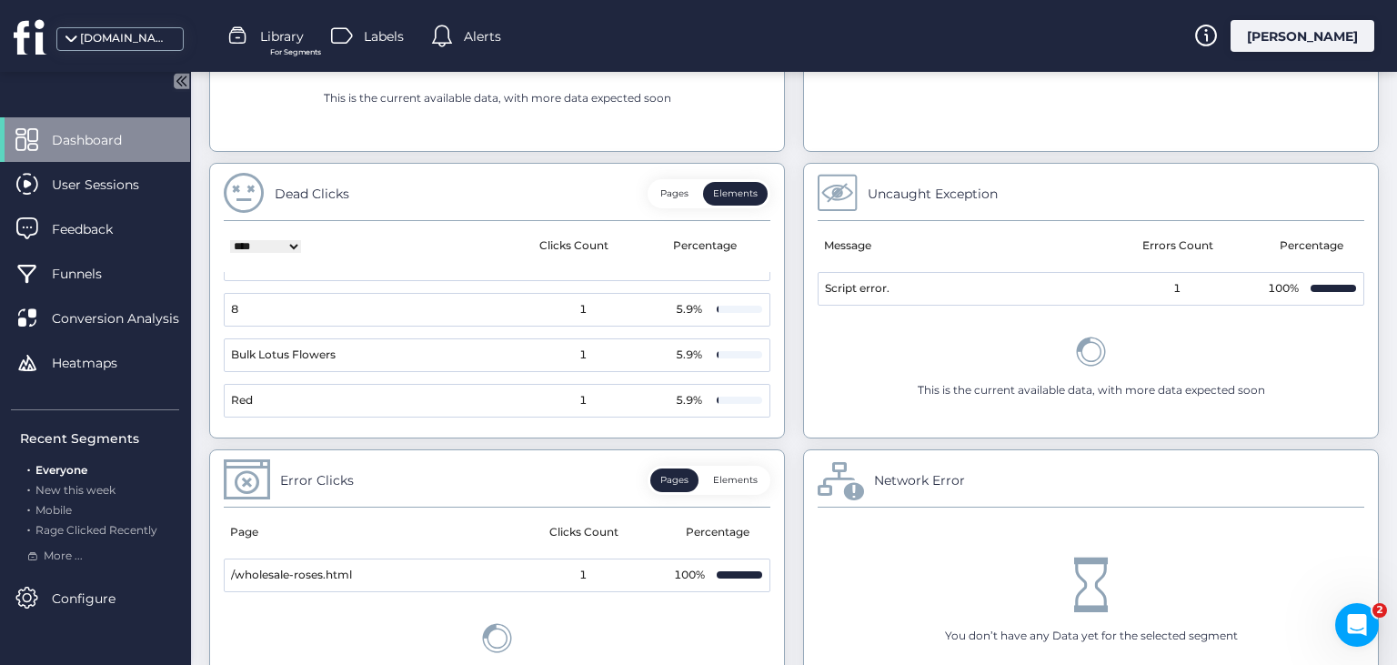
scroll to position [1122, 0]
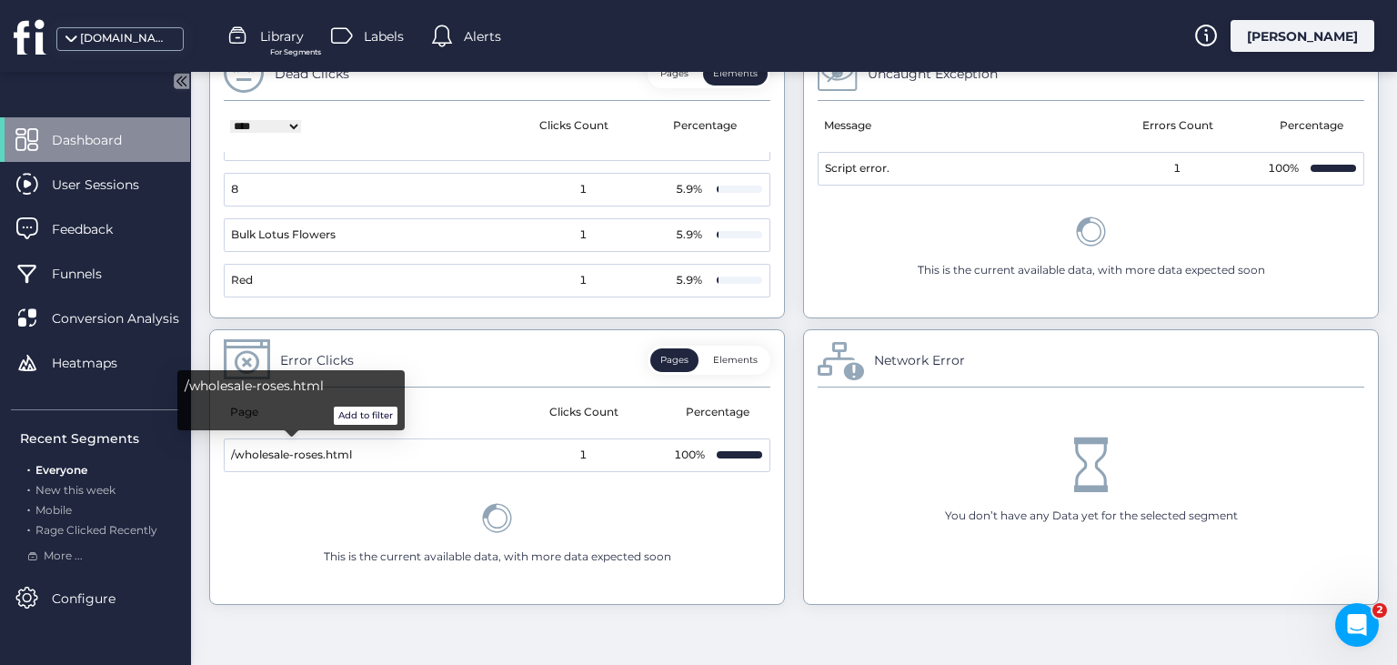
click at [366, 409] on button "Add to filter" at bounding box center [366, 415] width 64 height 18
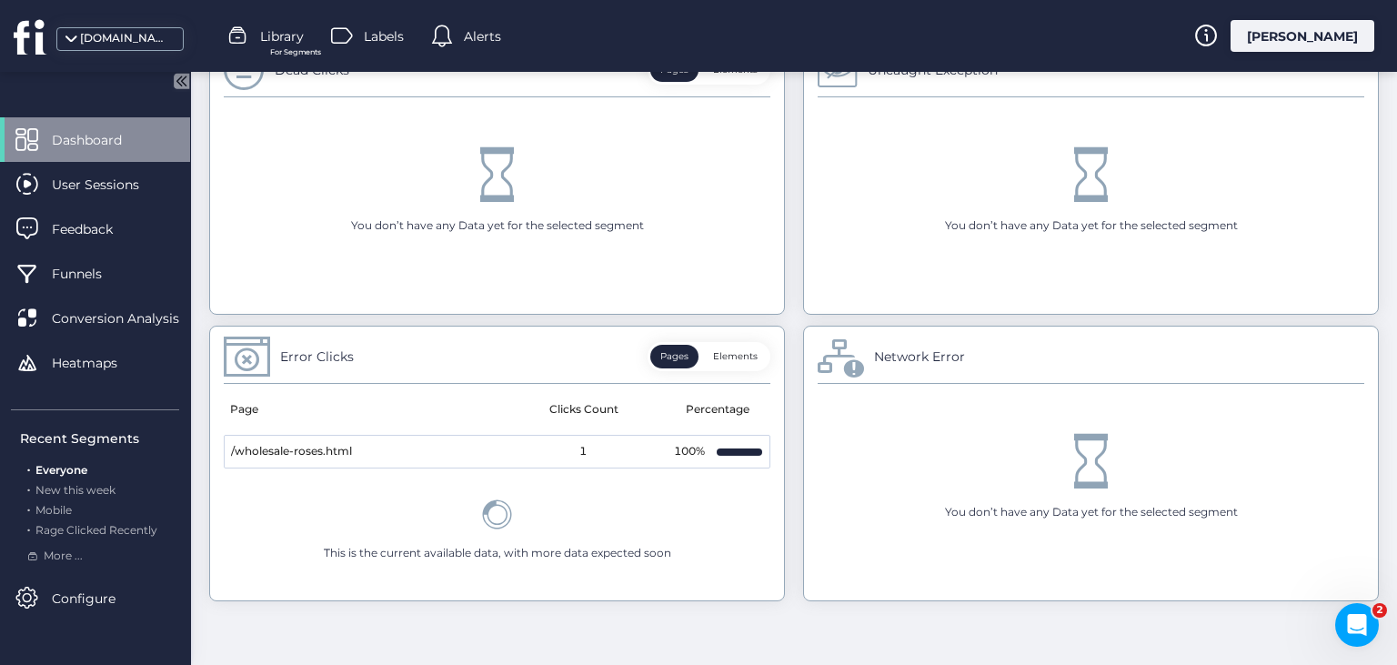
scroll to position [1048, 0]
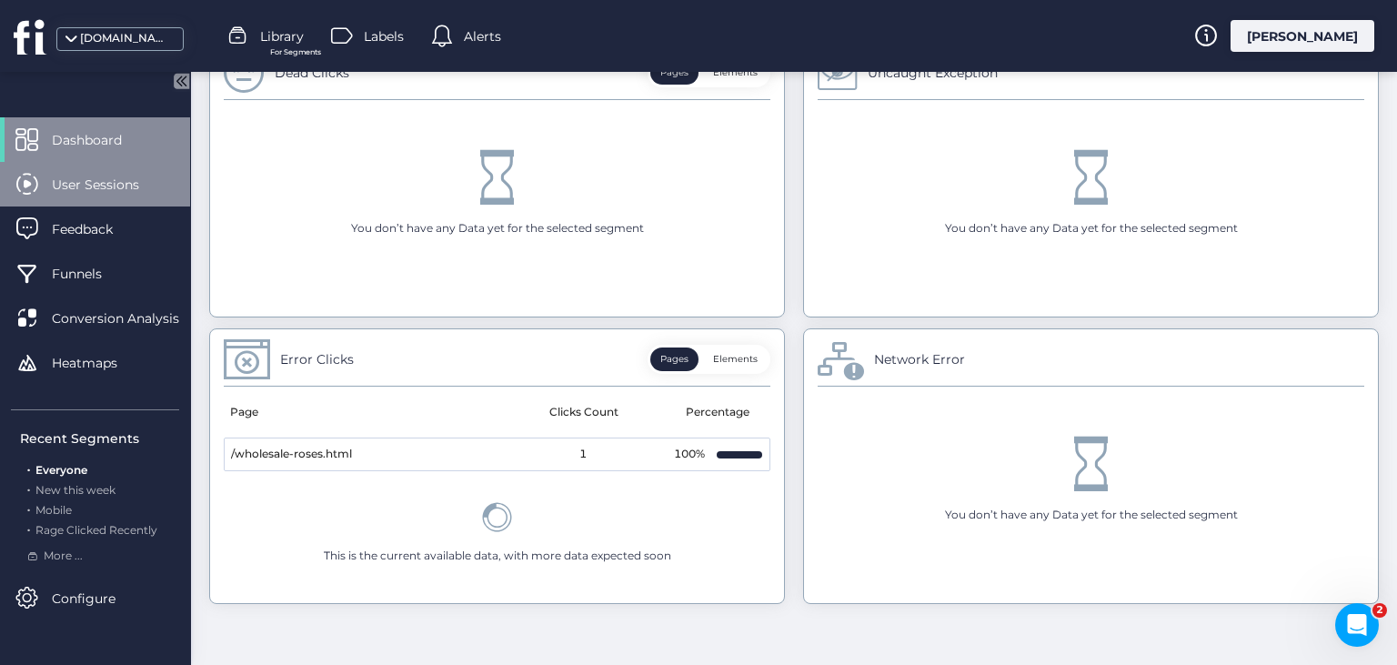
click at [99, 187] on span "User Sessions" at bounding box center [109, 185] width 115 height 20
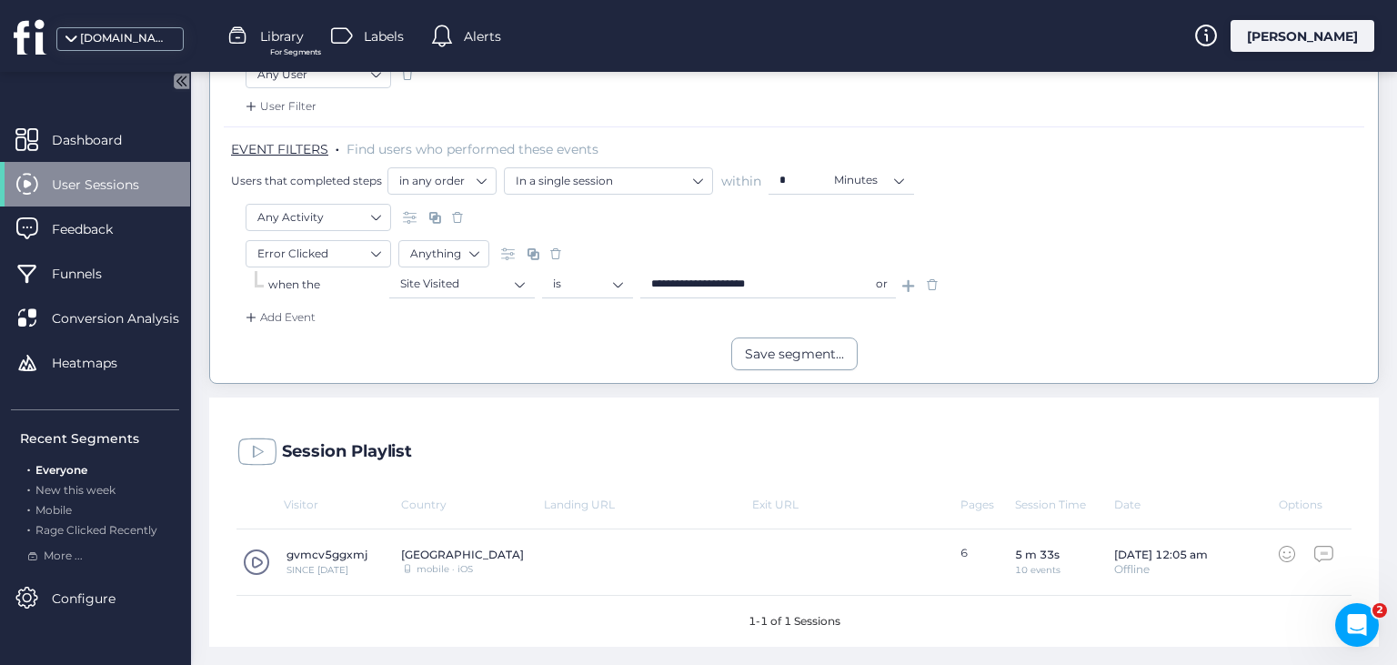
scroll to position [266, 0]
click at [245, 562] on span at bounding box center [256, 564] width 27 height 27
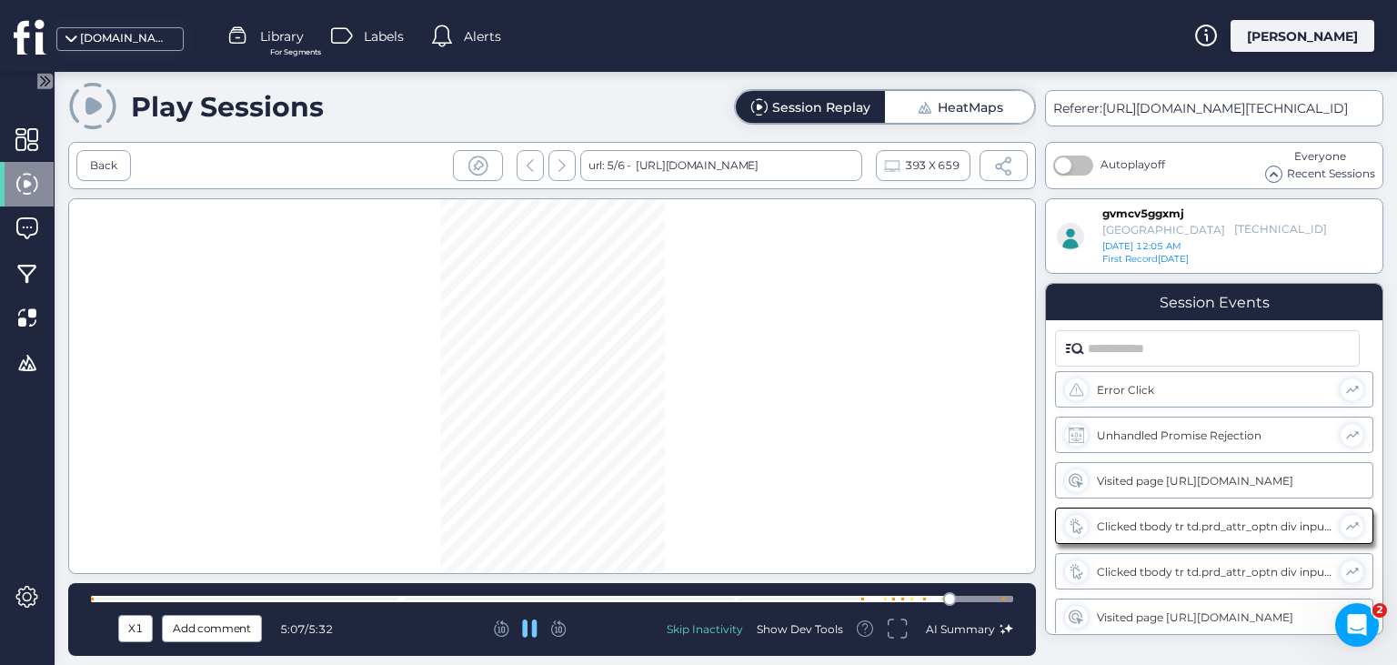
scroll to position [278, 0]
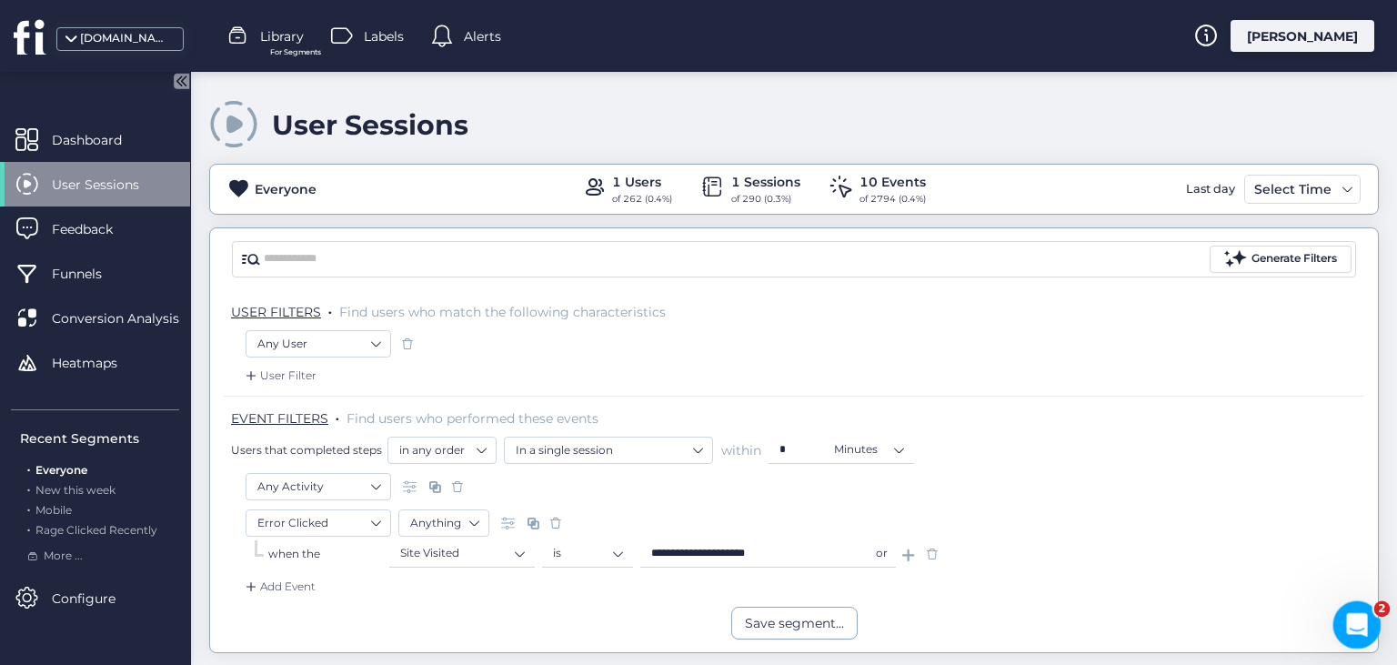
click at [1369, 622] on div "Open Intercom Messenger" at bounding box center [1354, 622] width 60 height 60
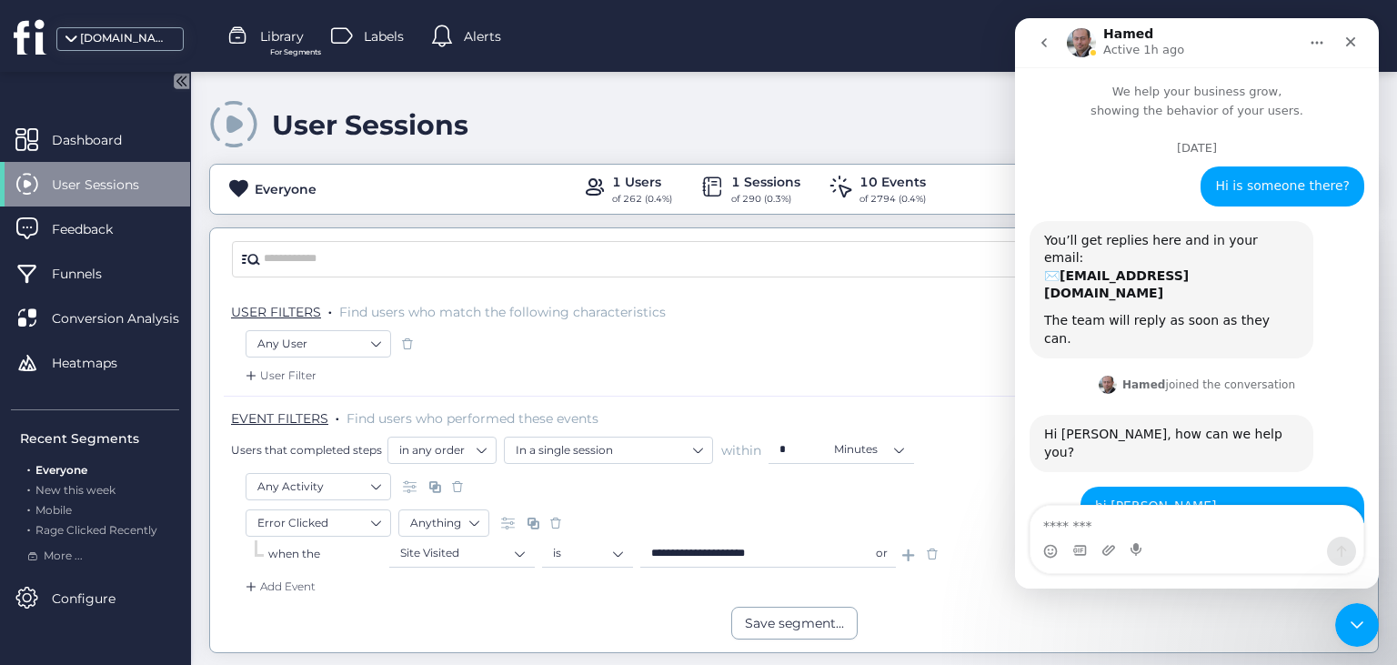
scroll to position [1572, 0]
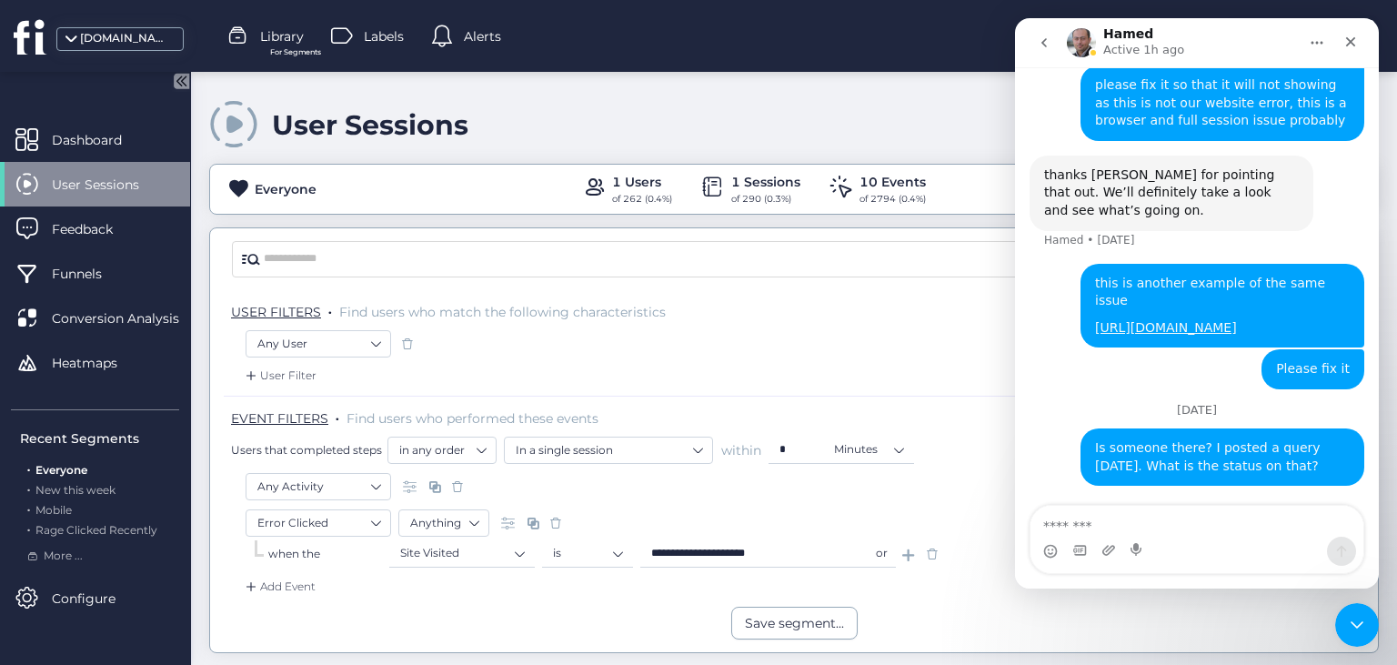
click at [1085, 522] on textarea "Message…" at bounding box center [1196, 521] width 333 height 31
type textarea "**********"
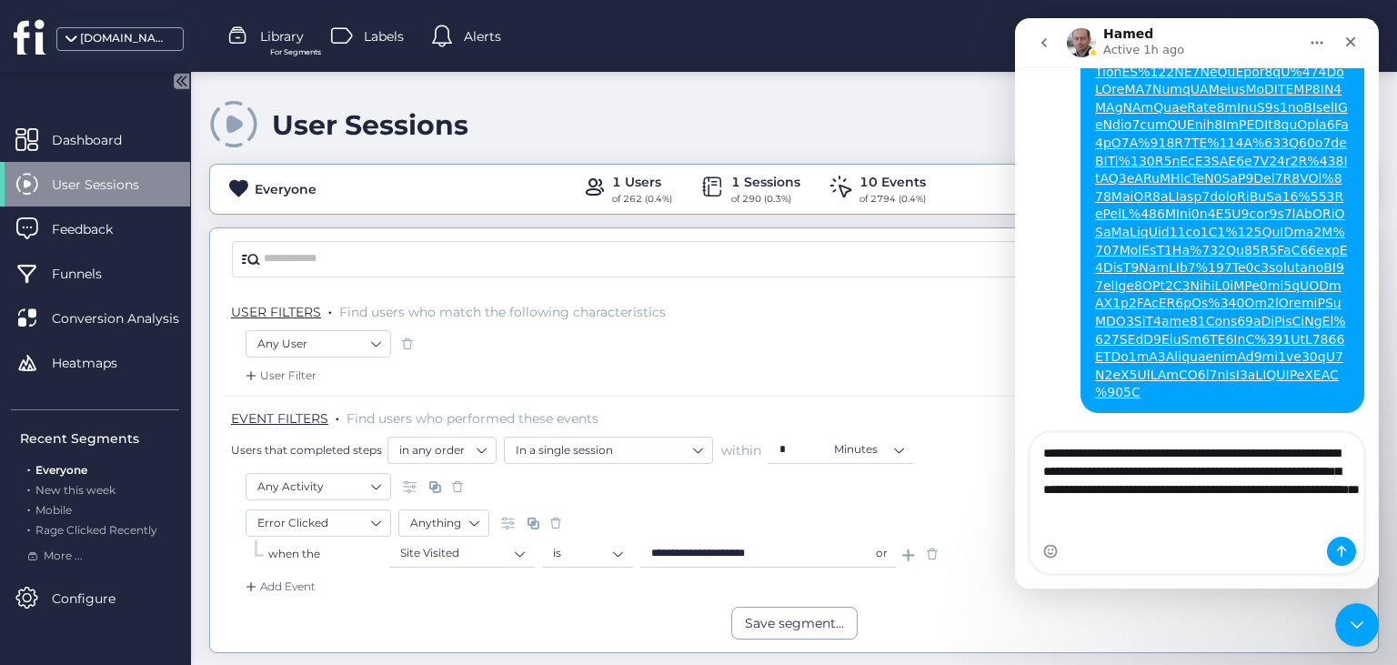
scroll to position [2231, 0]
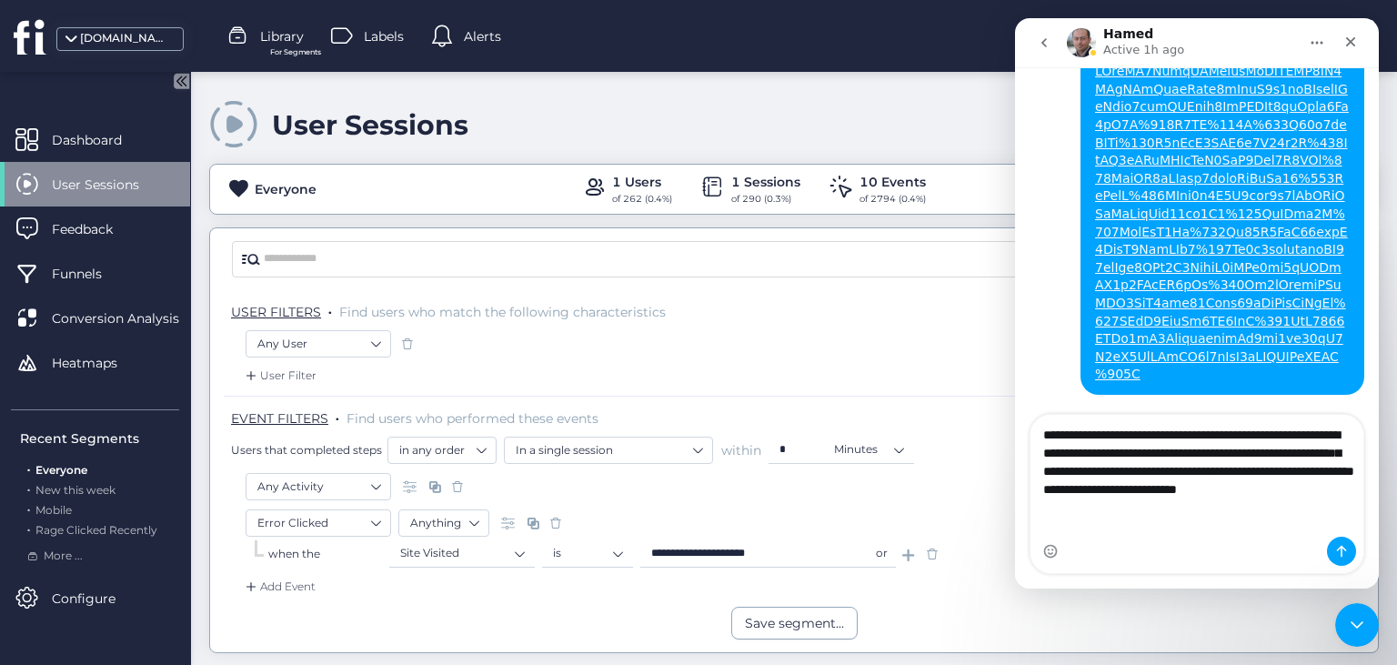
type textarea "**********"
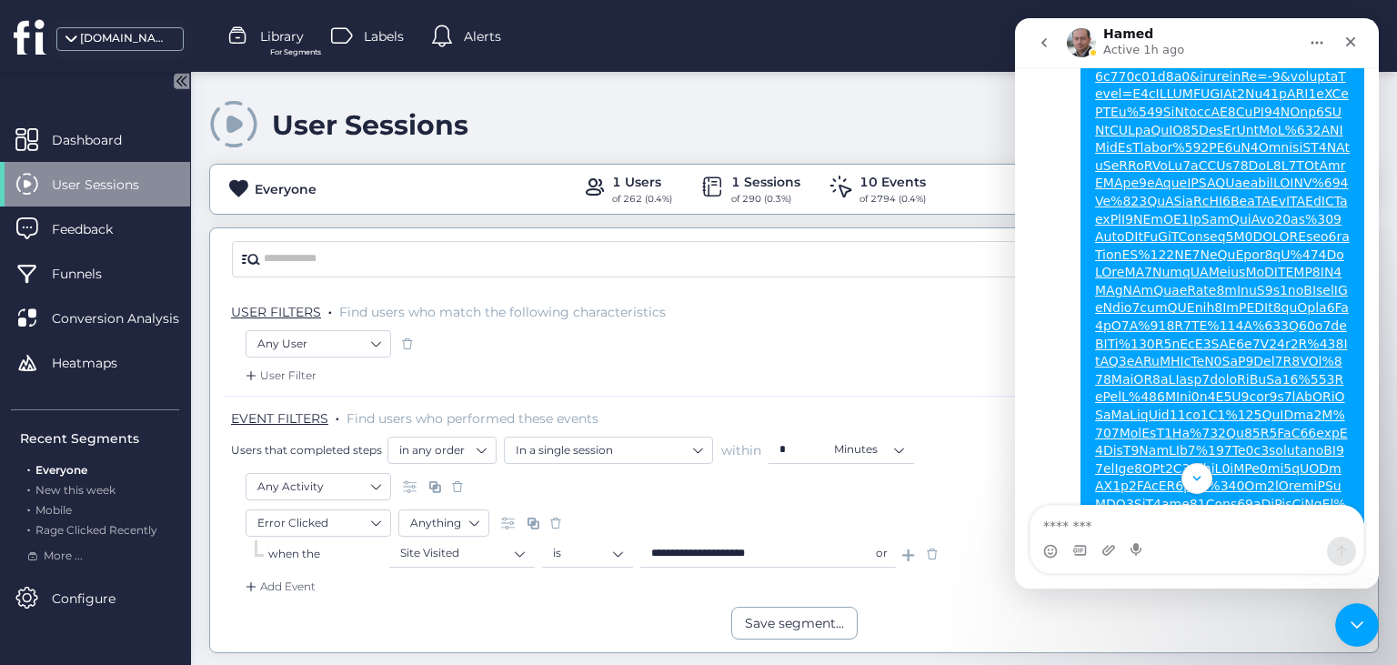
scroll to position [2288, 0]
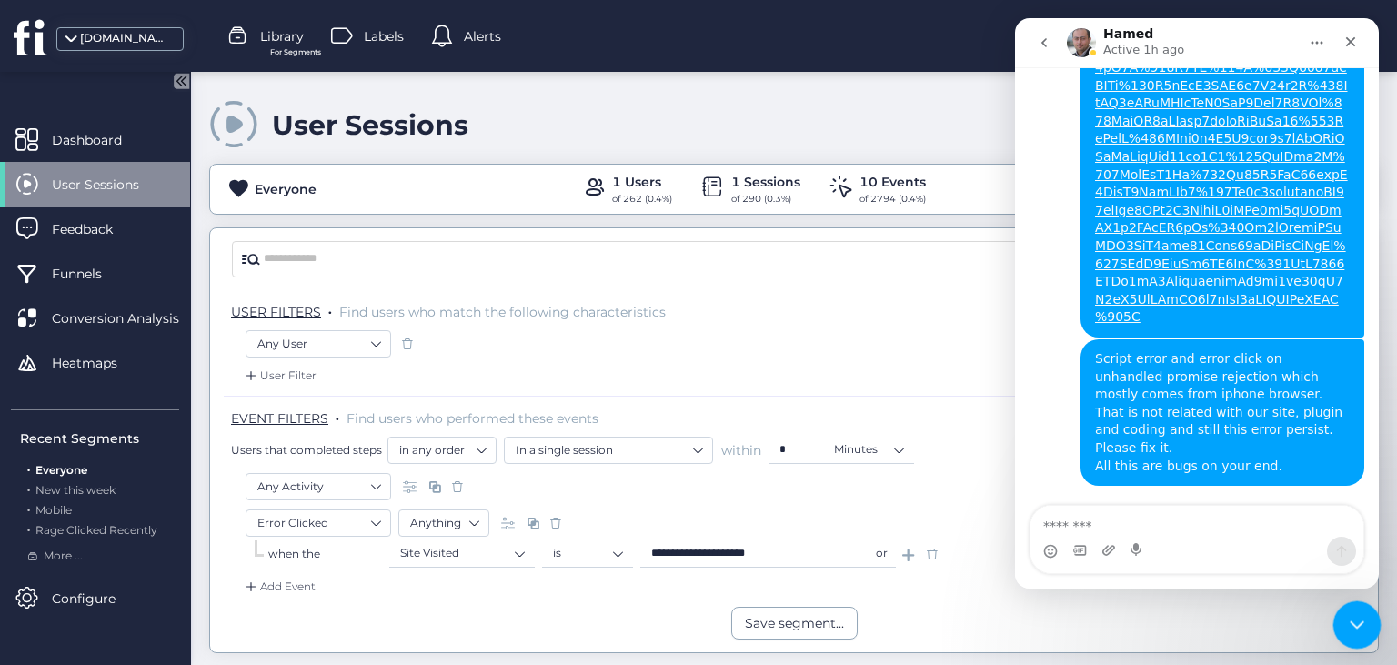
click at [1354, 630] on icon "Close Intercom Messenger" at bounding box center [1354, 622] width 22 height 22
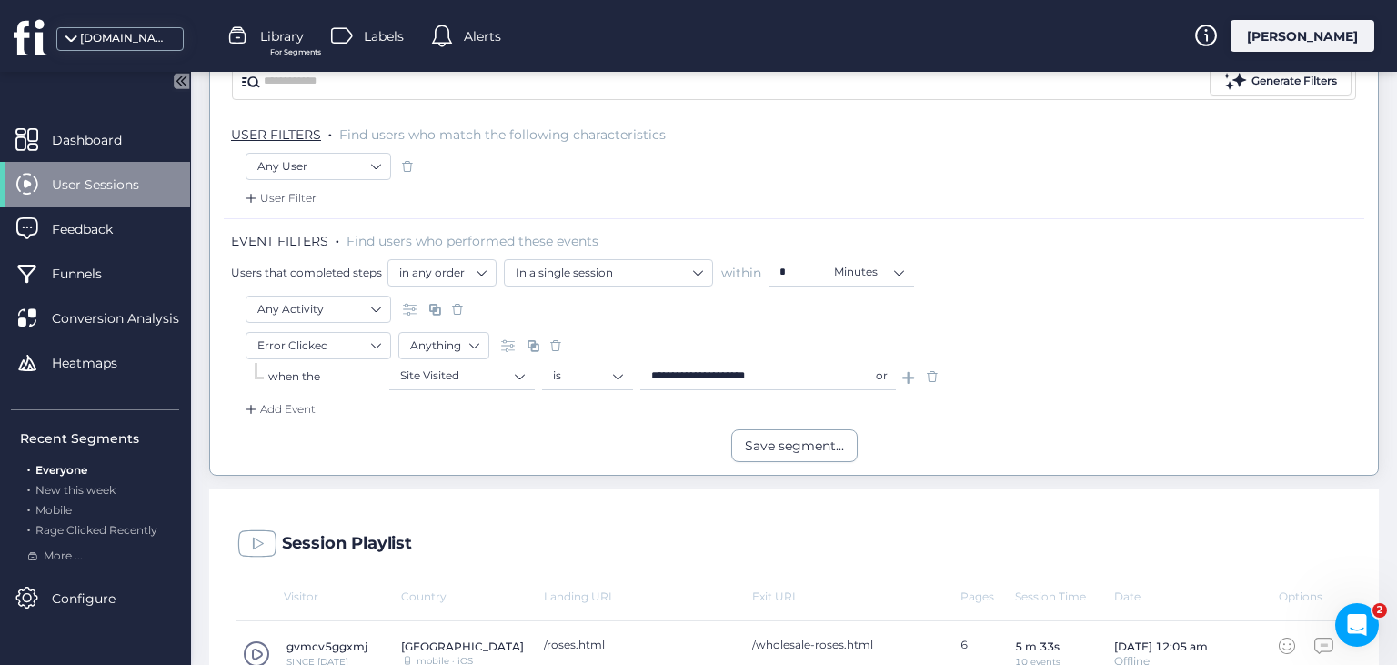
scroll to position [266, 0]
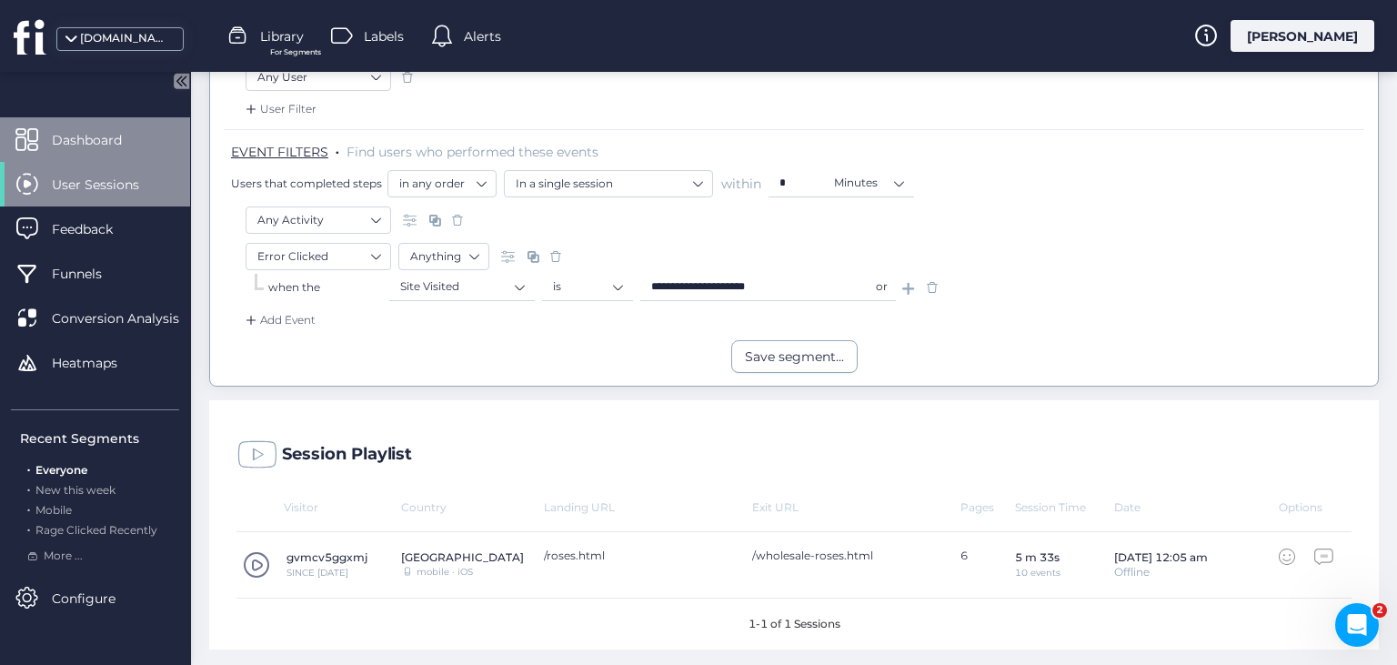
click at [65, 143] on span "Dashboard" at bounding box center [100, 140] width 97 height 20
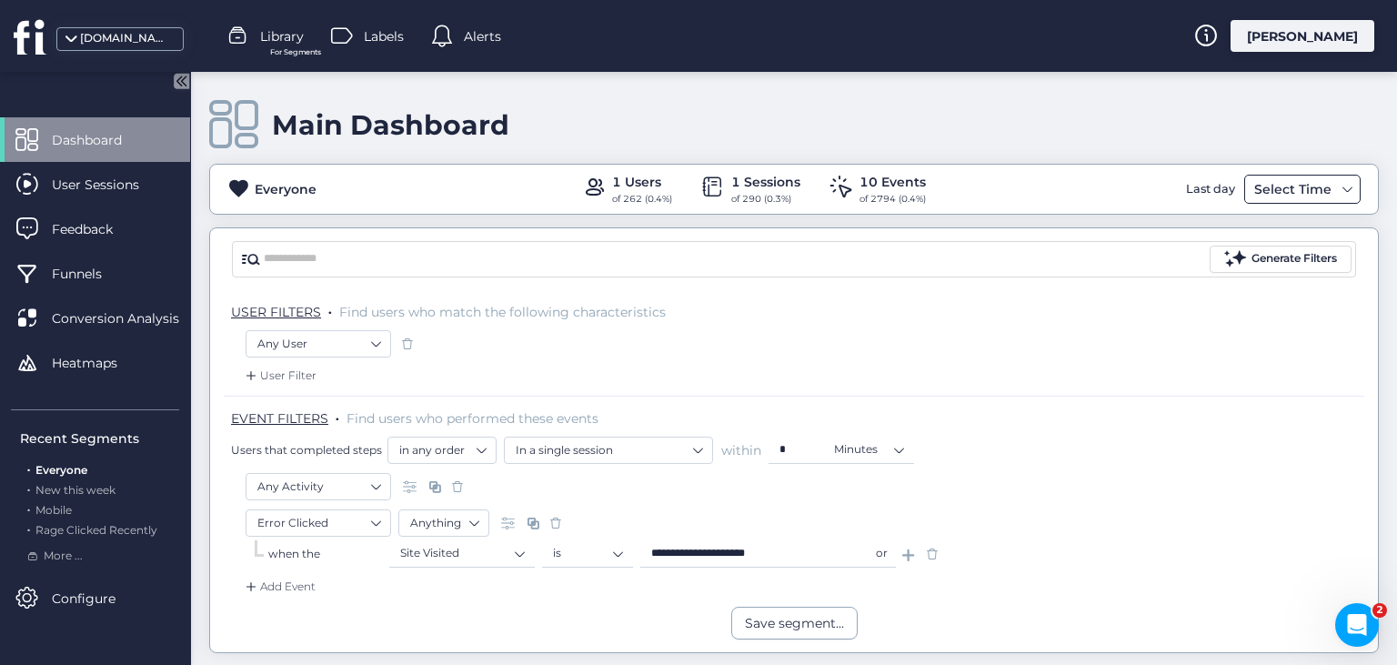
click at [1297, 189] on div "Select Time" at bounding box center [1292, 189] width 86 height 22
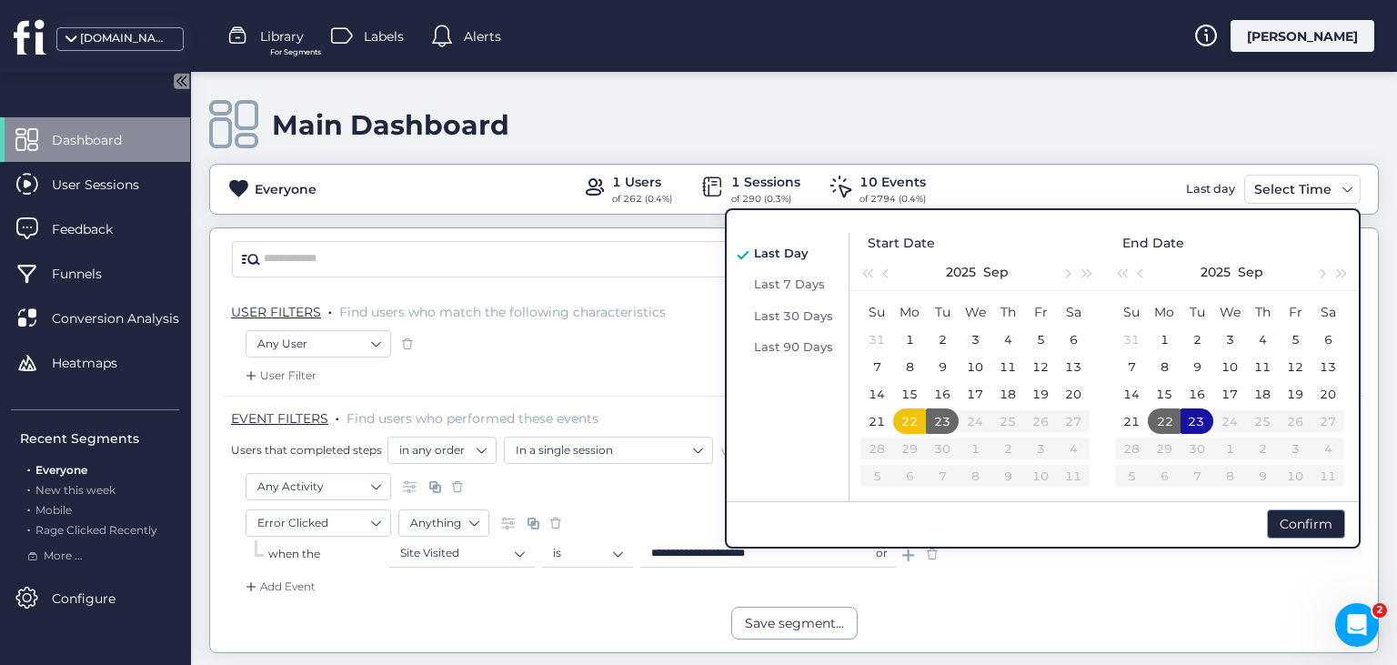
click at [791, 253] on span "Last Day" at bounding box center [781, 253] width 55 height 15
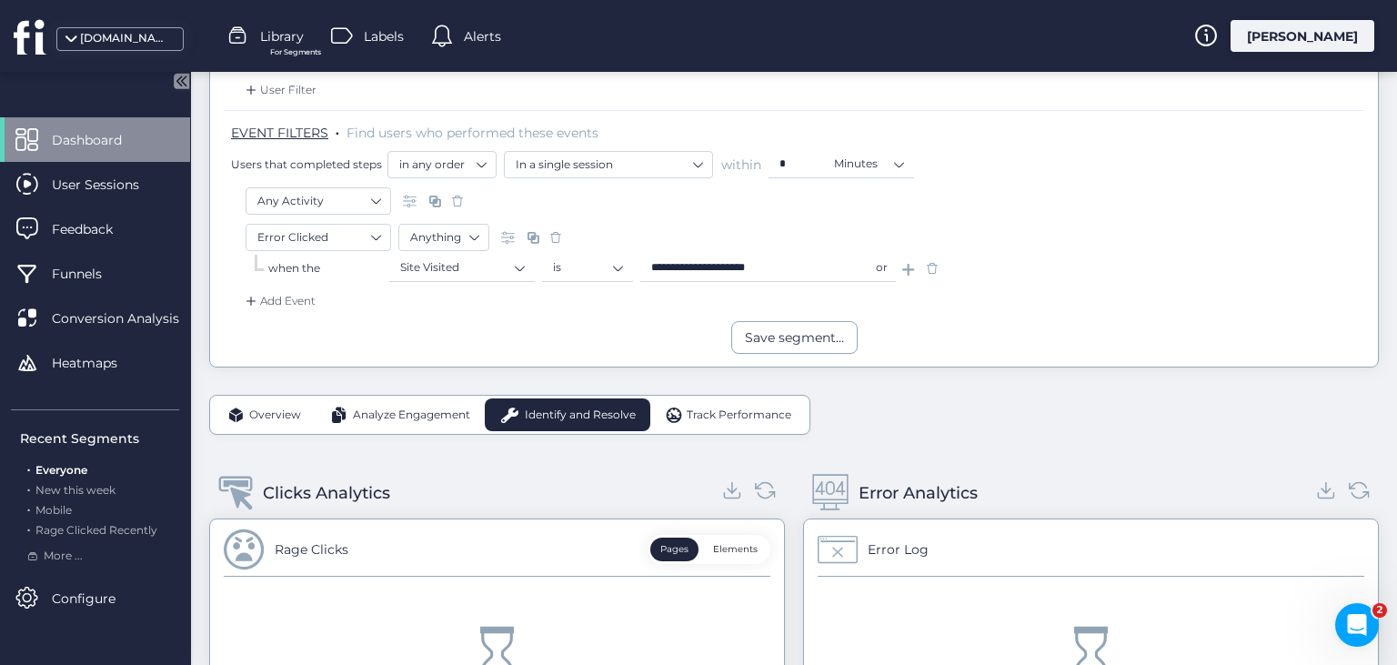
scroll to position [287, 0]
click at [931, 266] on span at bounding box center [932, 266] width 18 height 18
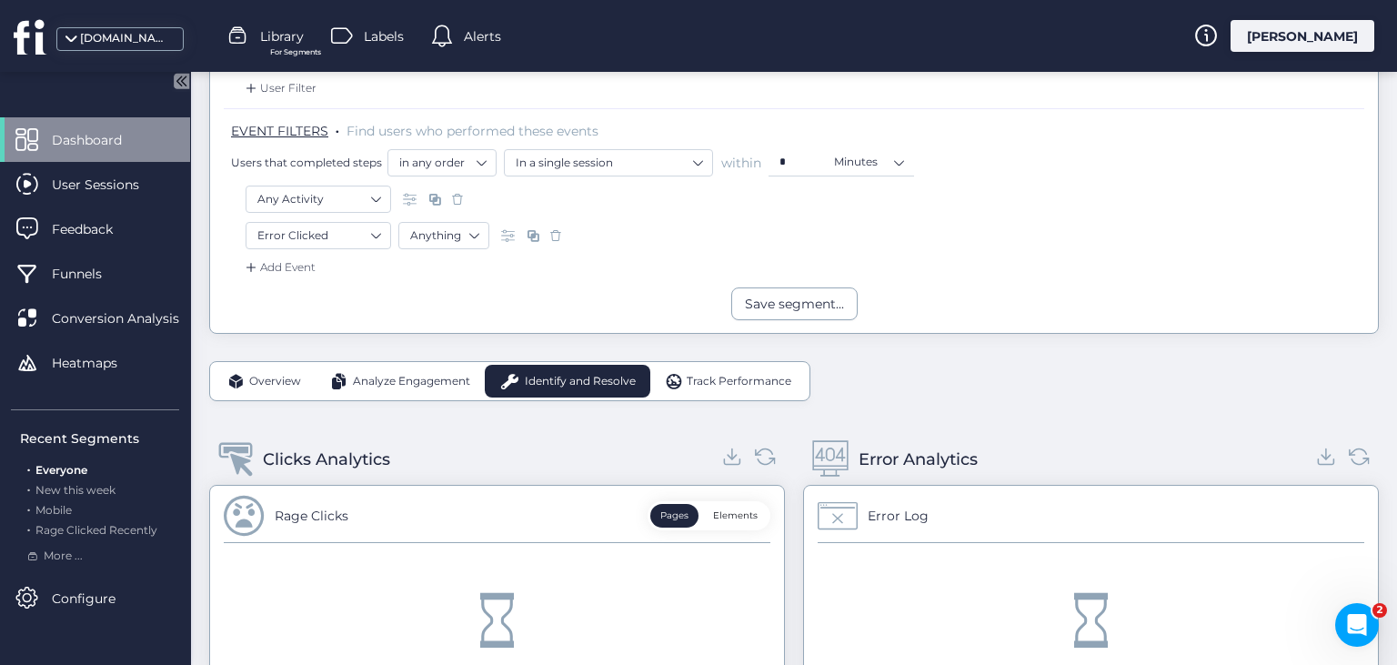
click at [554, 234] on span at bounding box center [556, 235] width 18 height 18
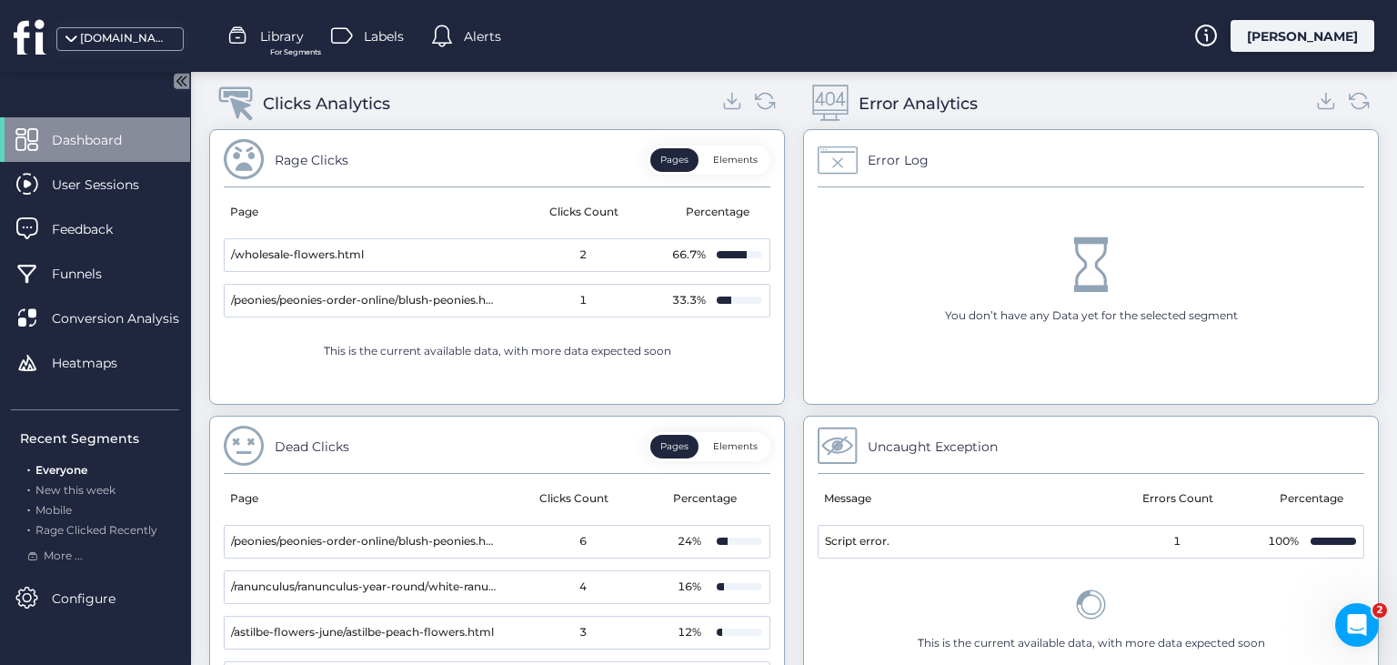
scroll to position [751, 0]
click at [740, 155] on button "Elements" at bounding box center [735, 158] width 65 height 24
